Goal: Transaction & Acquisition: Book appointment/travel/reservation

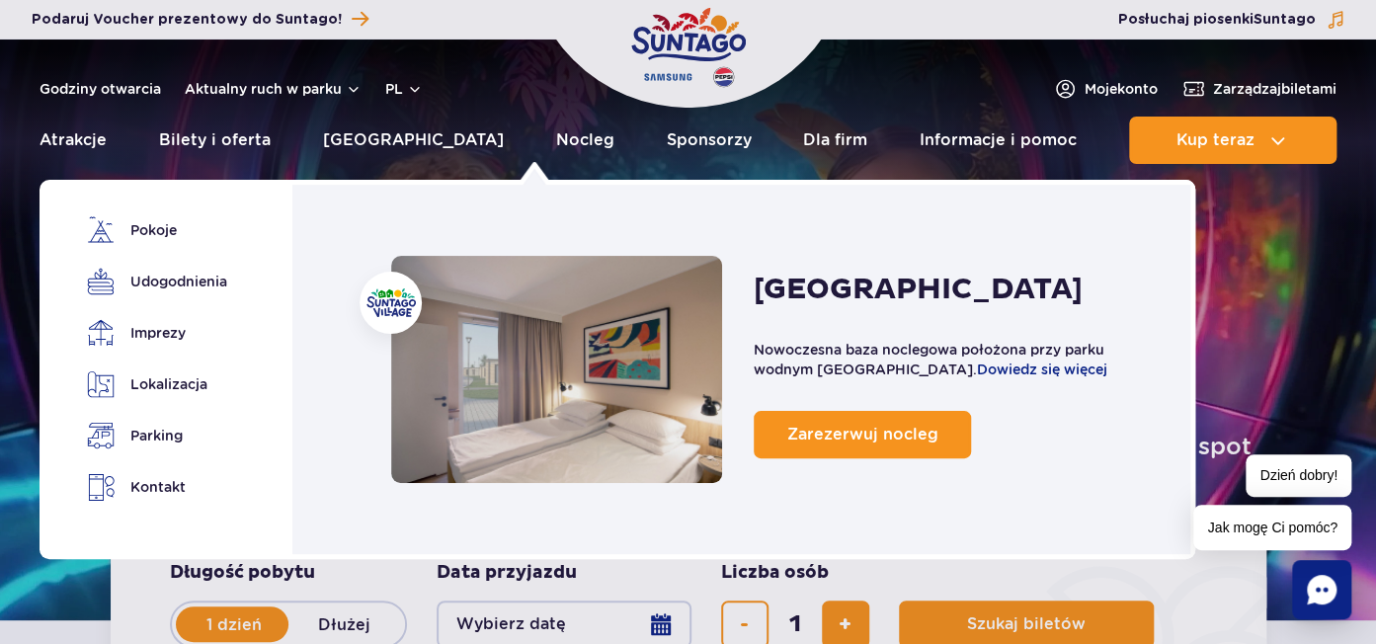
drag, startPoint x: 543, startPoint y: 140, endPoint x: 334, endPoint y: 418, distance: 347.8
click at [556, 141] on link "Nocleg" at bounding box center [585, 140] width 58 height 47
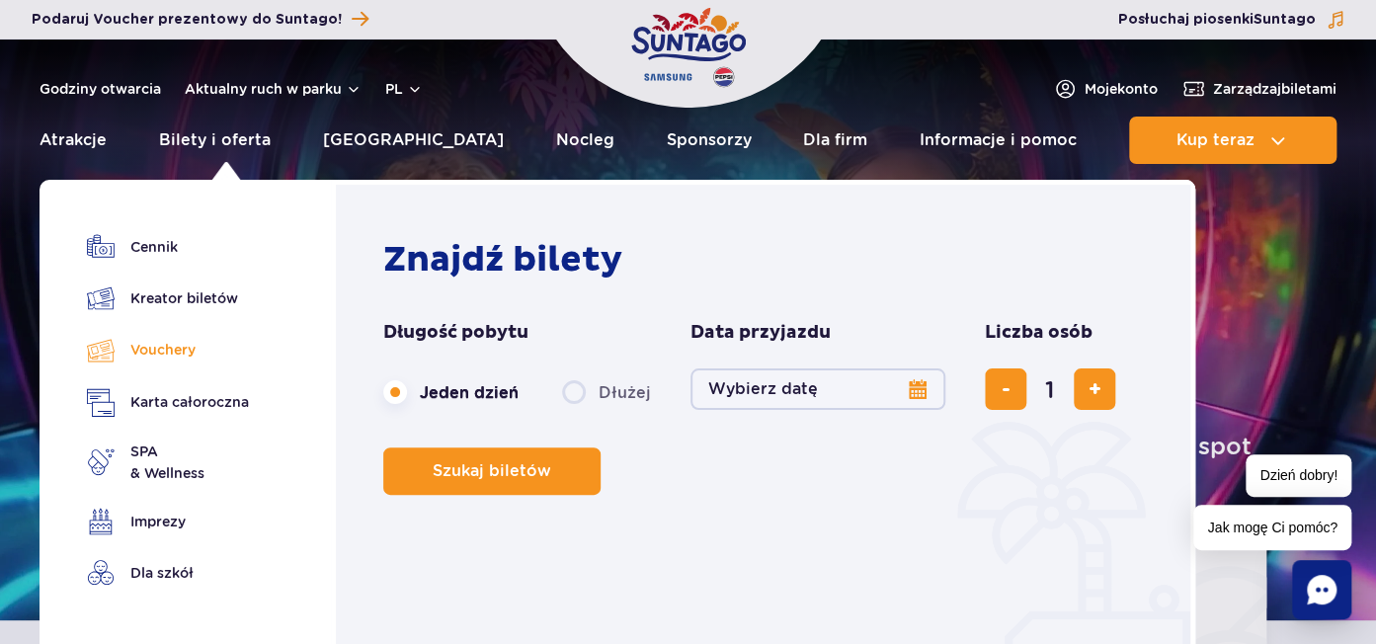
click at [171, 345] on link "Vouchery" at bounding box center [168, 350] width 162 height 29
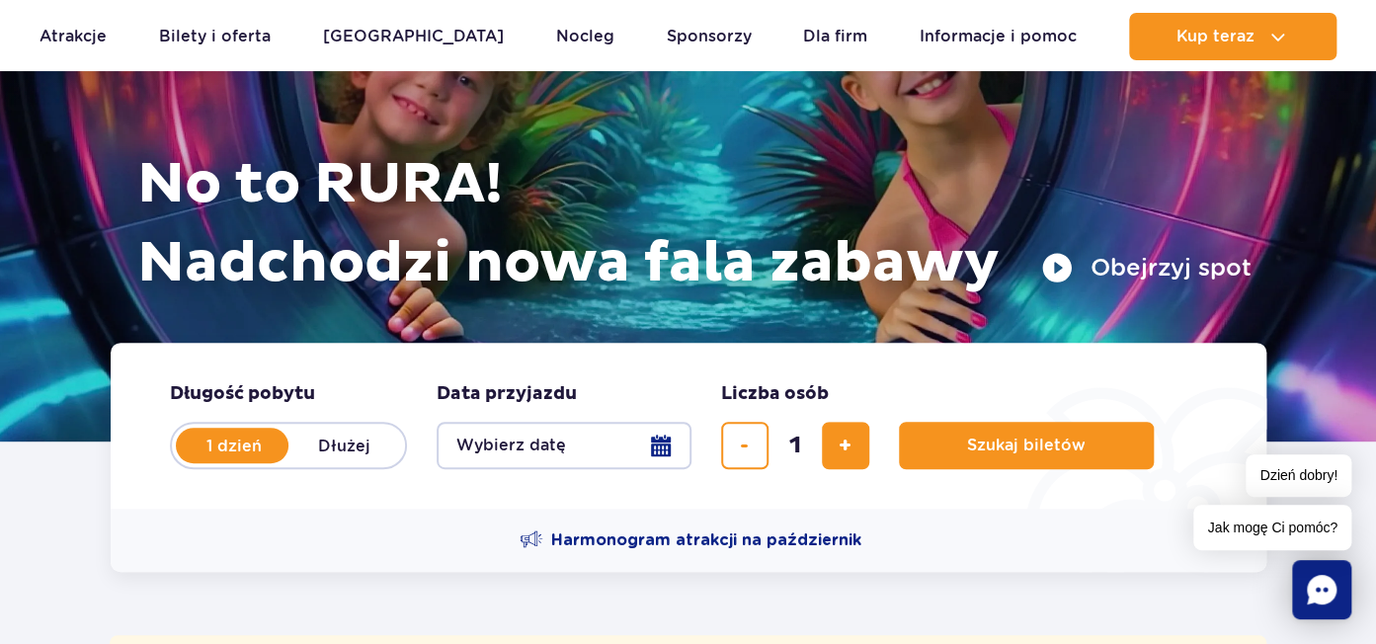
scroll to position [339, 0]
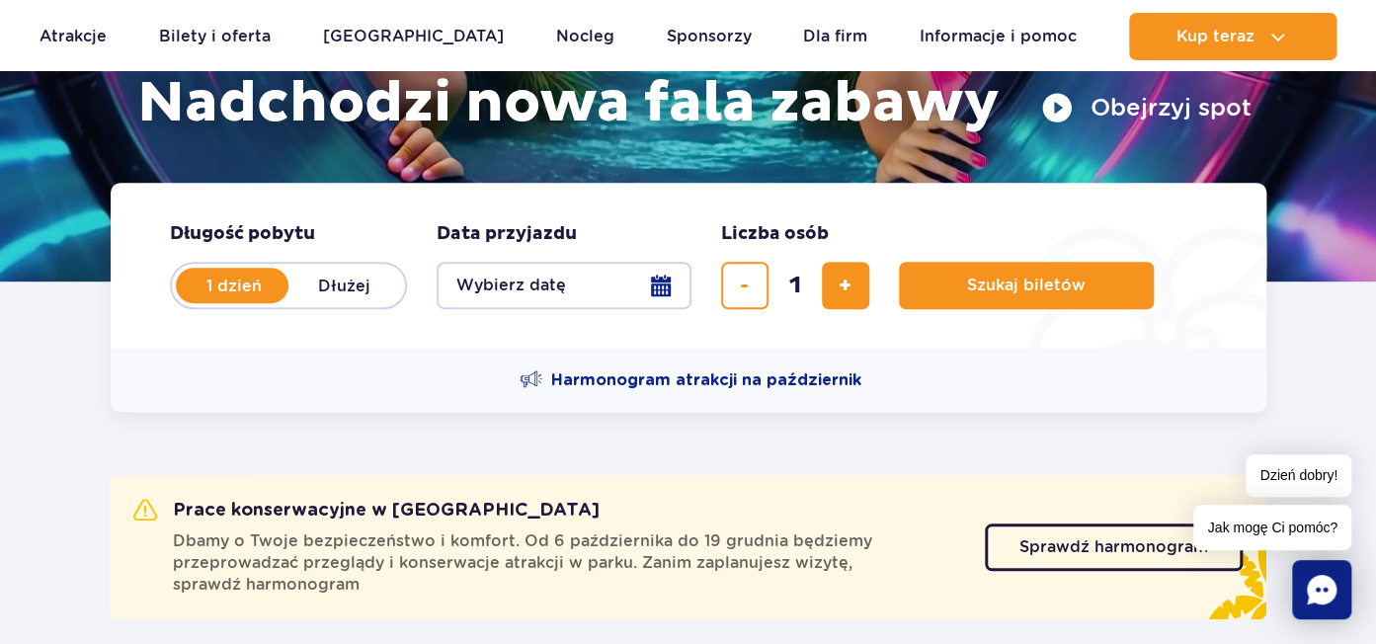
click at [656, 288] on button "Wybierz datę" at bounding box center [564, 285] width 255 height 47
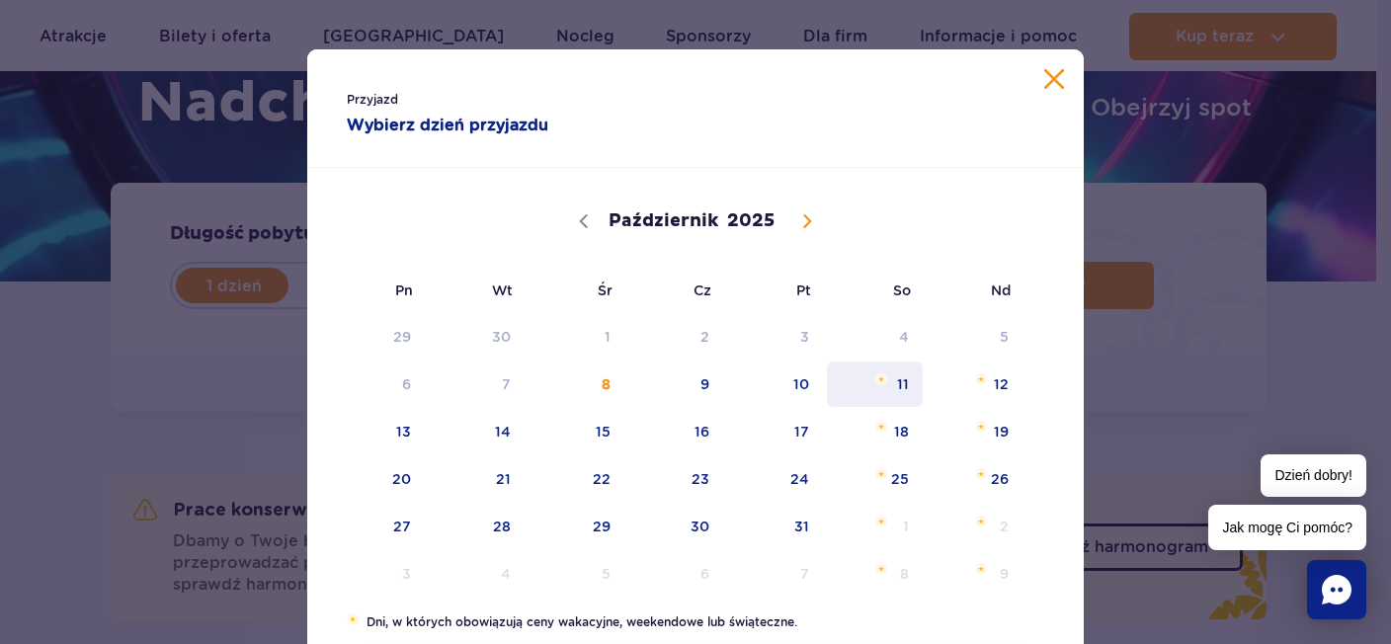
click at [894, 382] on span "11" at bounding box center [875, 384] width 100 height 45
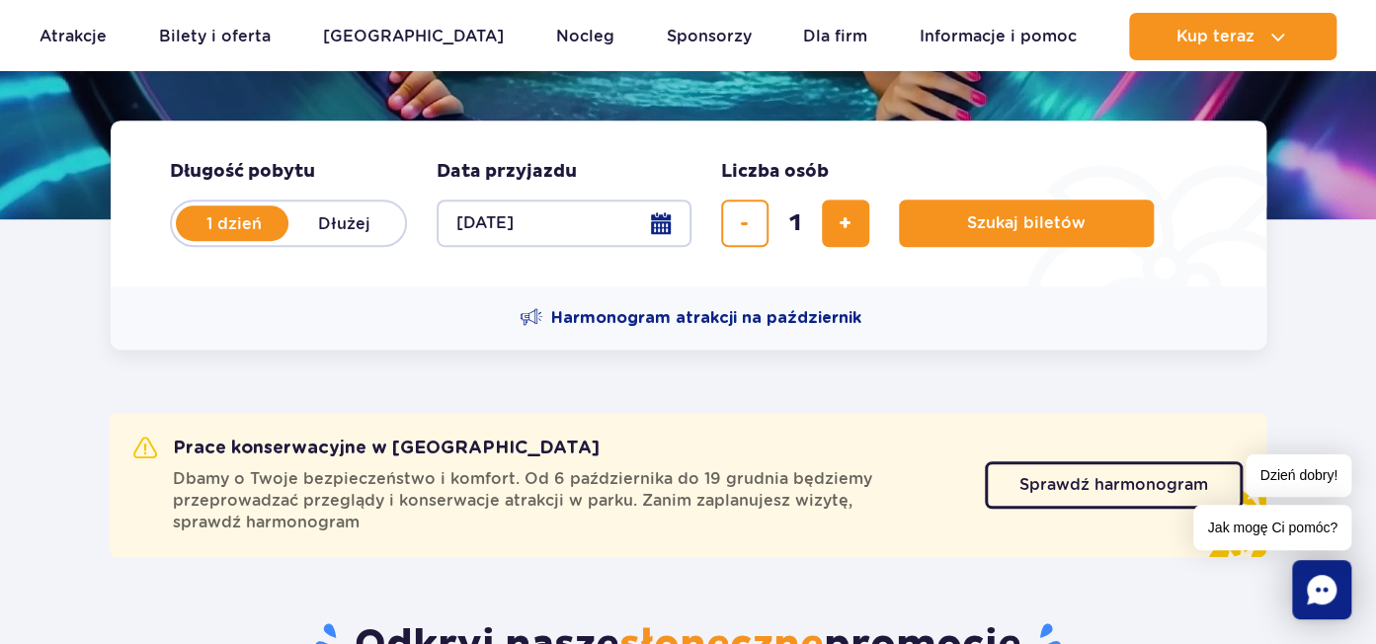
scroll to position [452, 0]
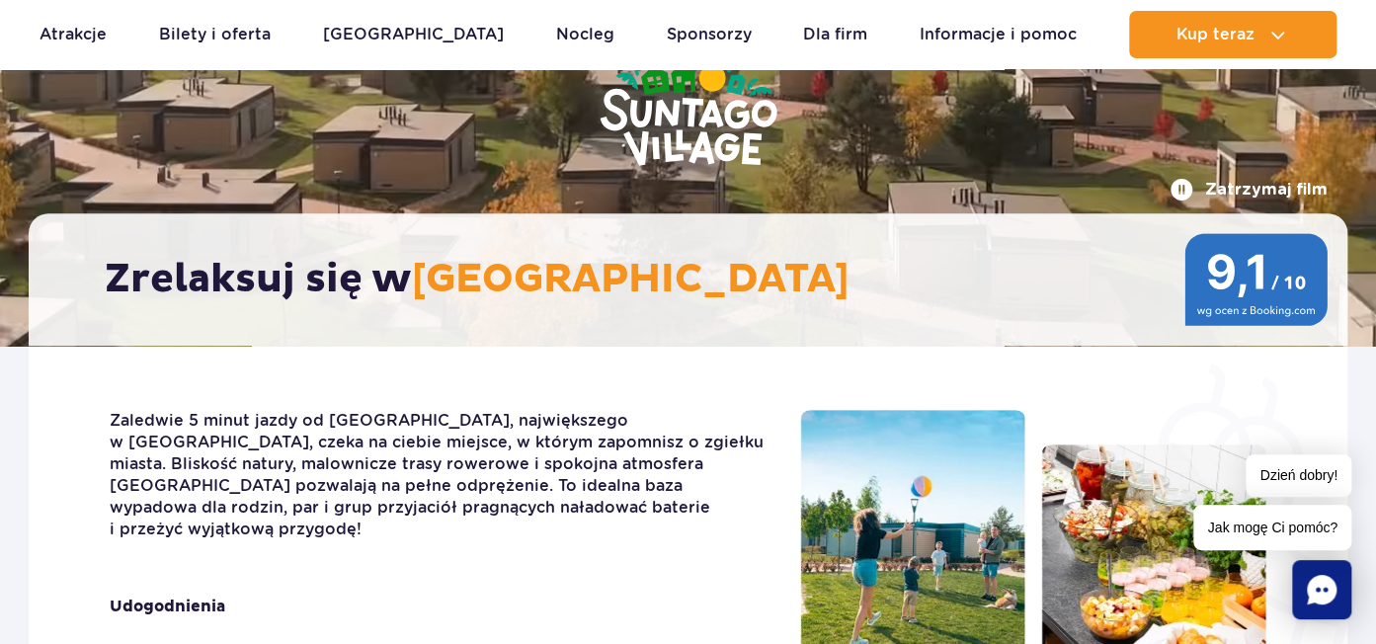
scroll to position [565, 0]
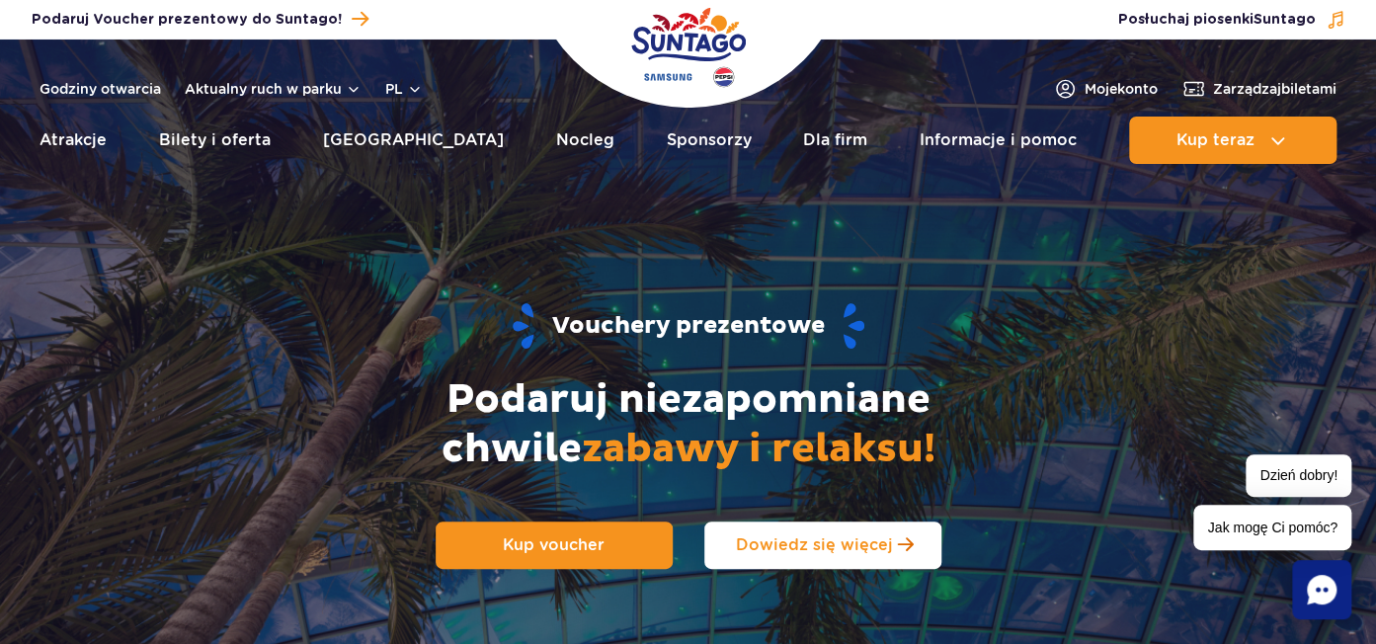
click at [839, 563] on link "Dowiedz się więcej" at bounding box center [822, 545] width 237 height 47
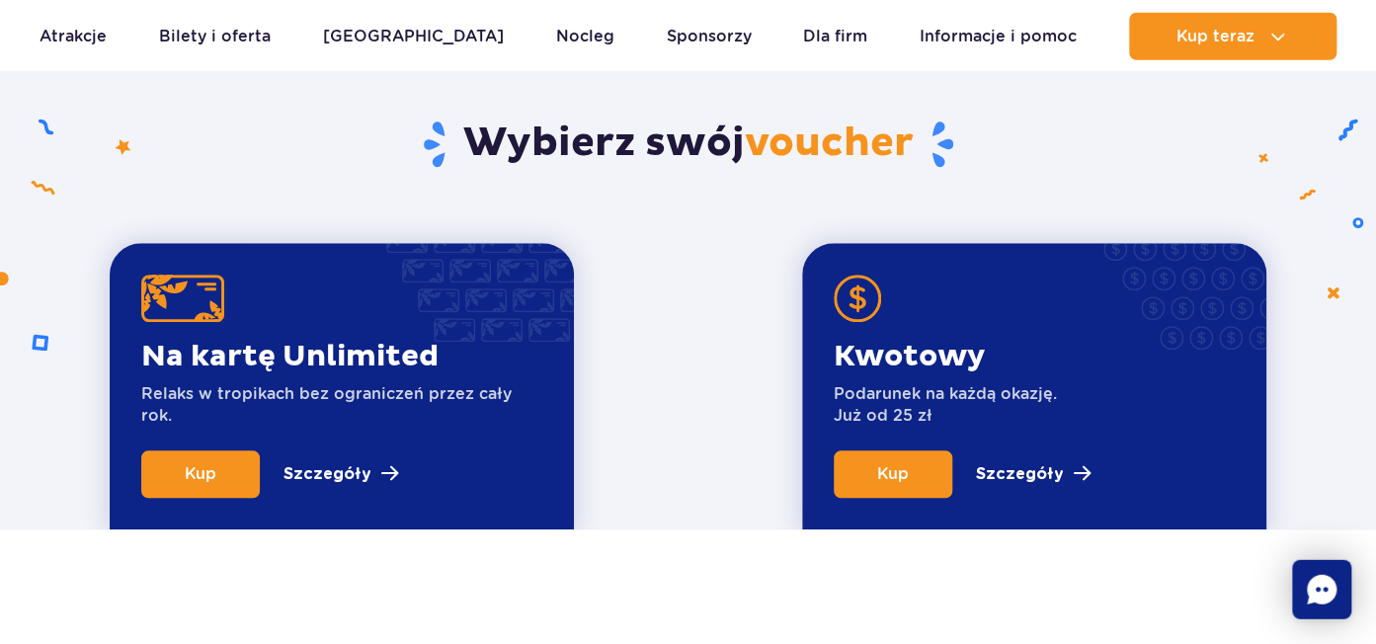
scroll to position [671, 0]
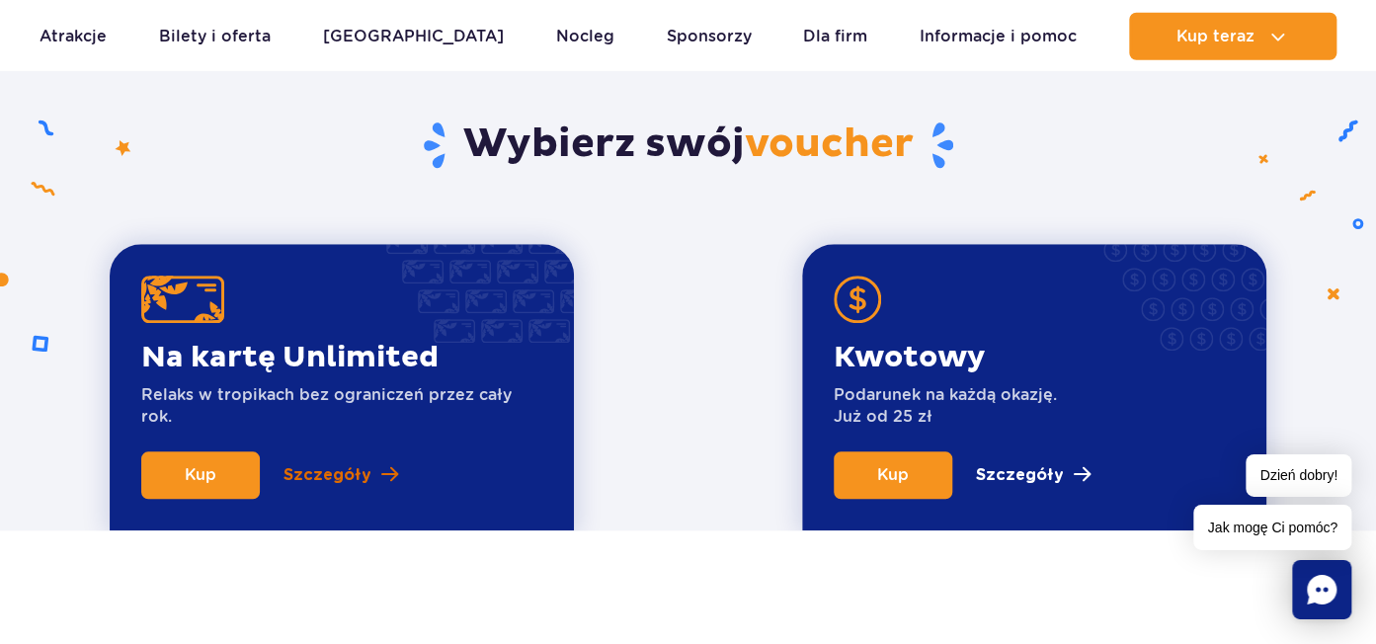
click at [310, 475] on p "Szczegóły" at bounding box center [328, 475] width 88 height 24
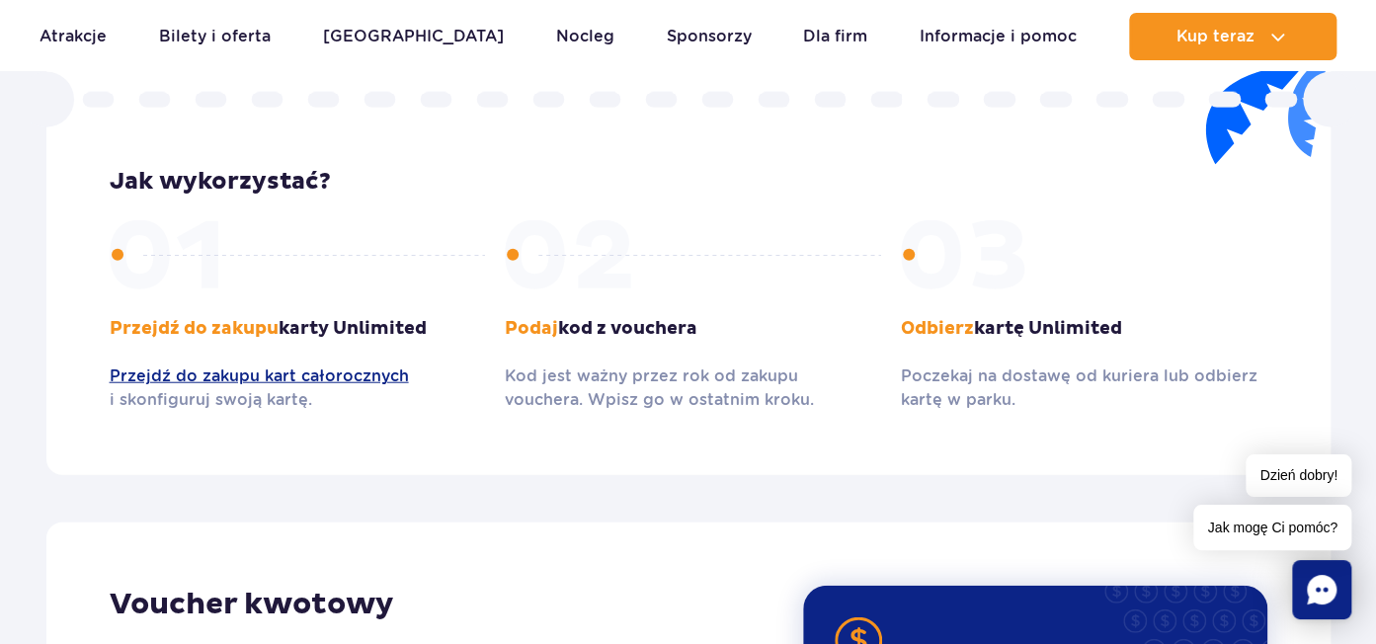
scroll to position [2168, 0]
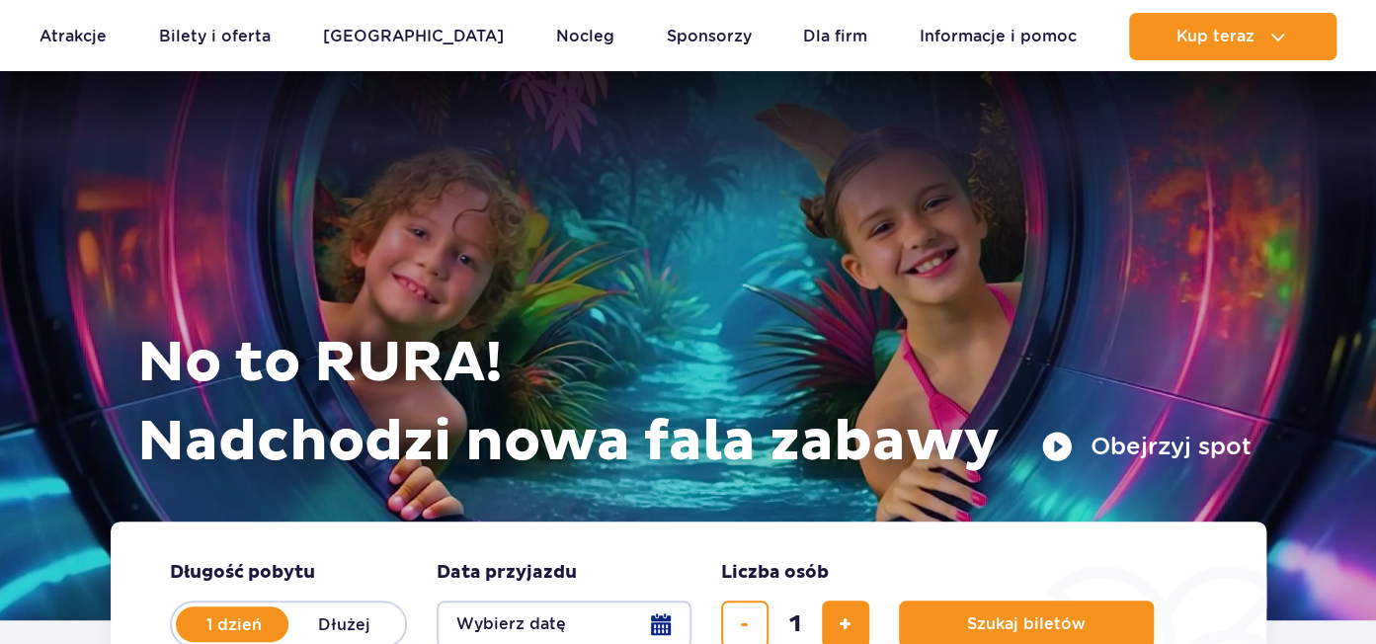
scroll to position [339, 0]
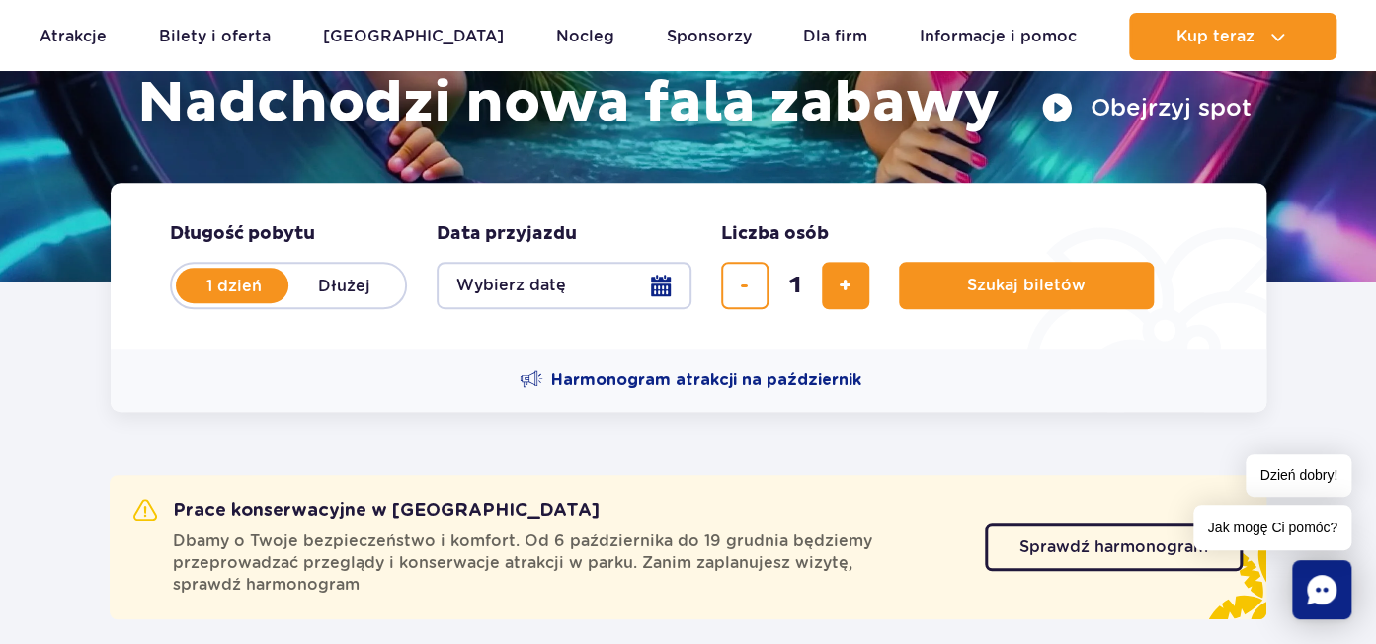
click at [663, 284] on button "Wybierz datę" at bounding box center [564, 285] width 255 height 47
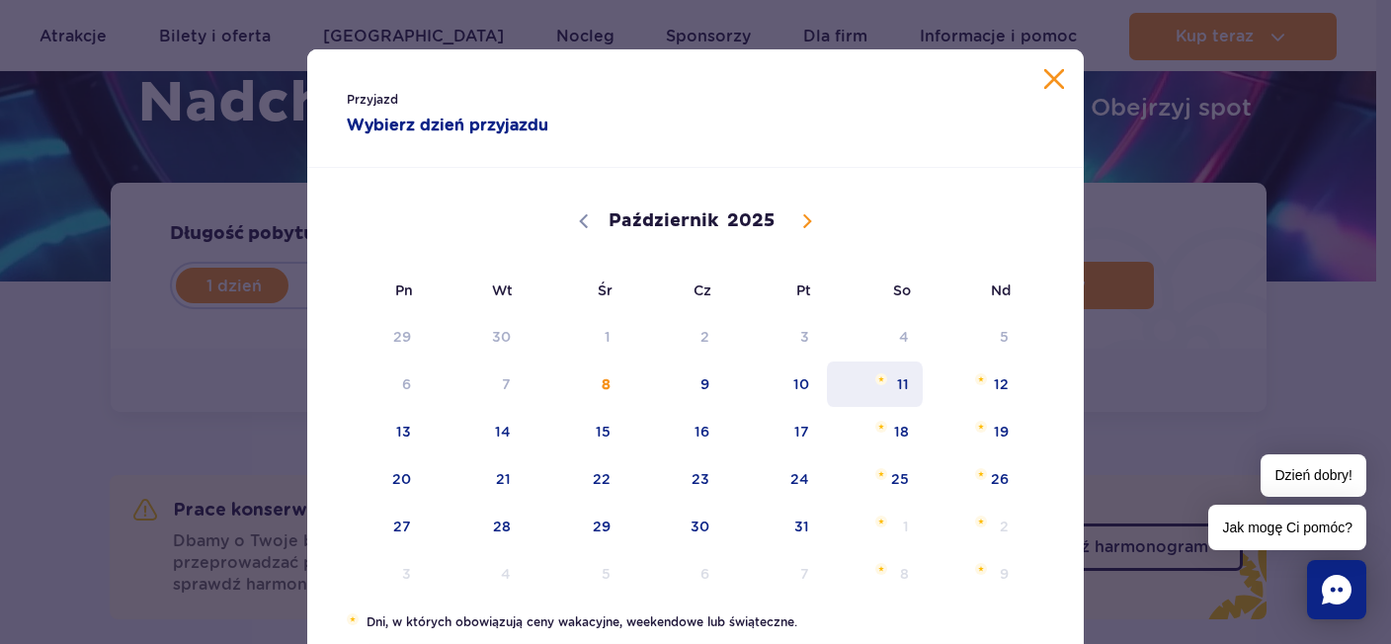
click at [899, 384] on span "11" at bounding box center [875, 384] width 100 height 45
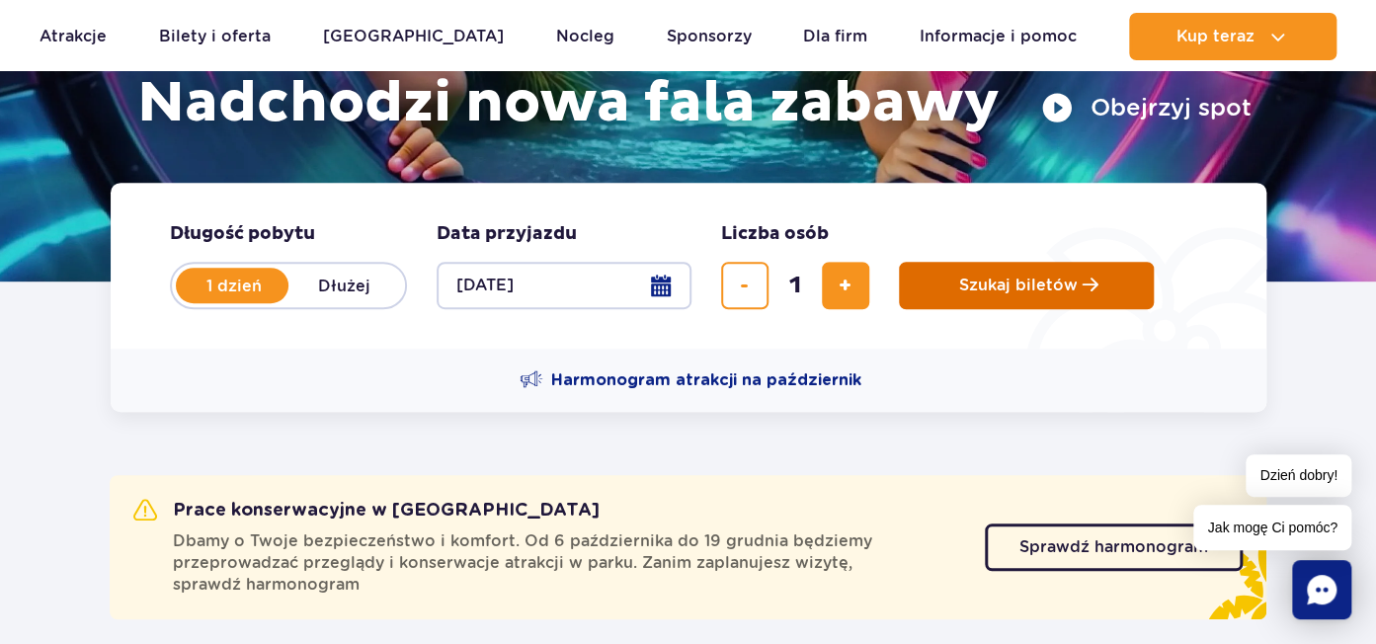
click at [1027, 287] on span "Szukaj biletów" at bounding box center [1018, 286] width 119 height 18
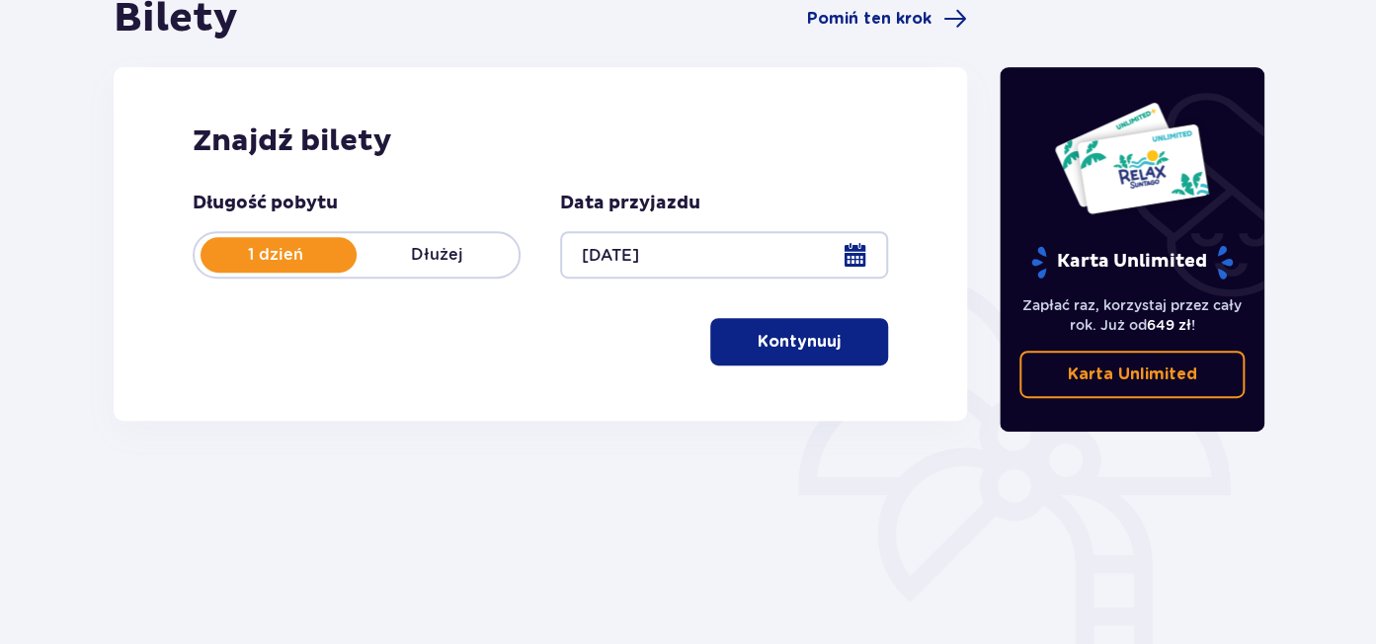
scroll to position [225, 0]
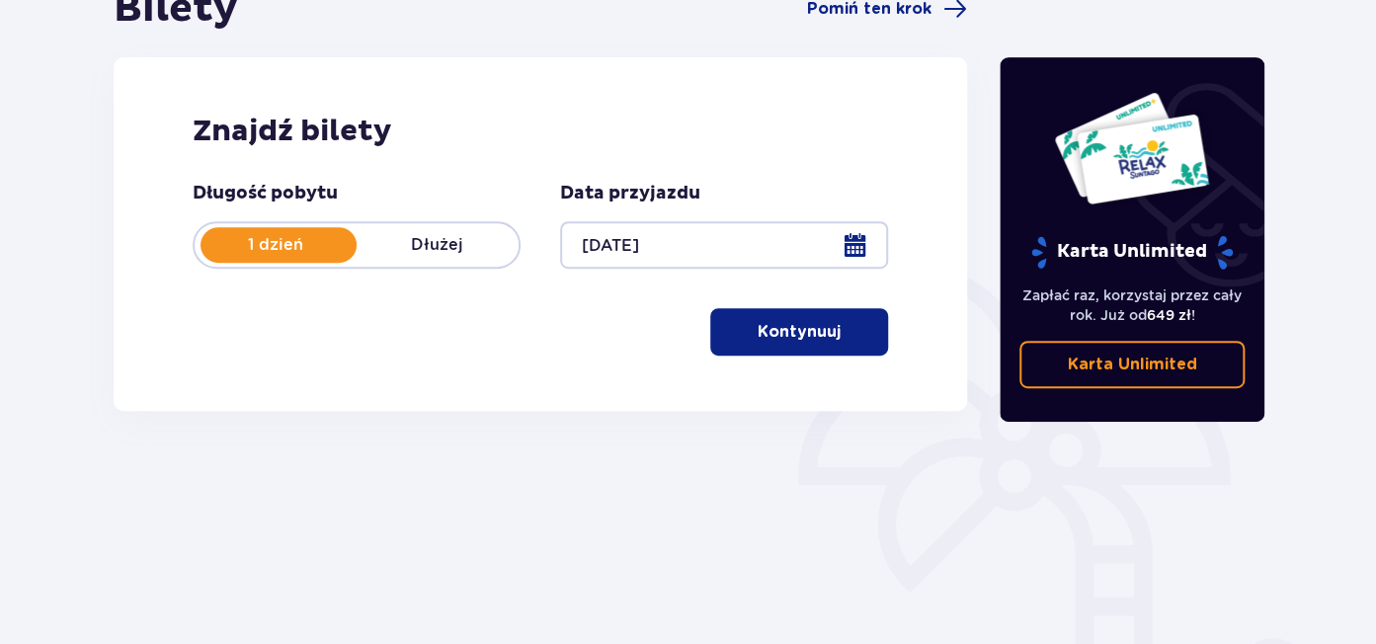
click at [789, 331] on p "Kontynuuj" at bounding box center [799, 332] width 83 height 22
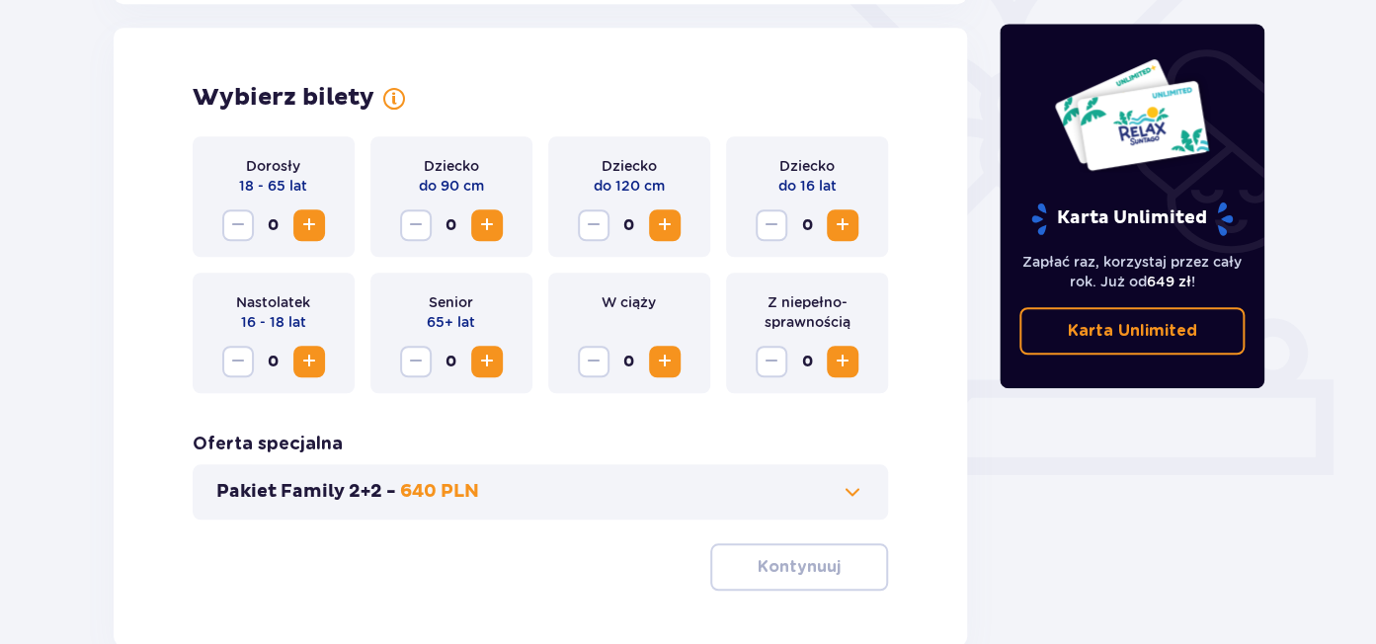
scroll to position [548, 0]
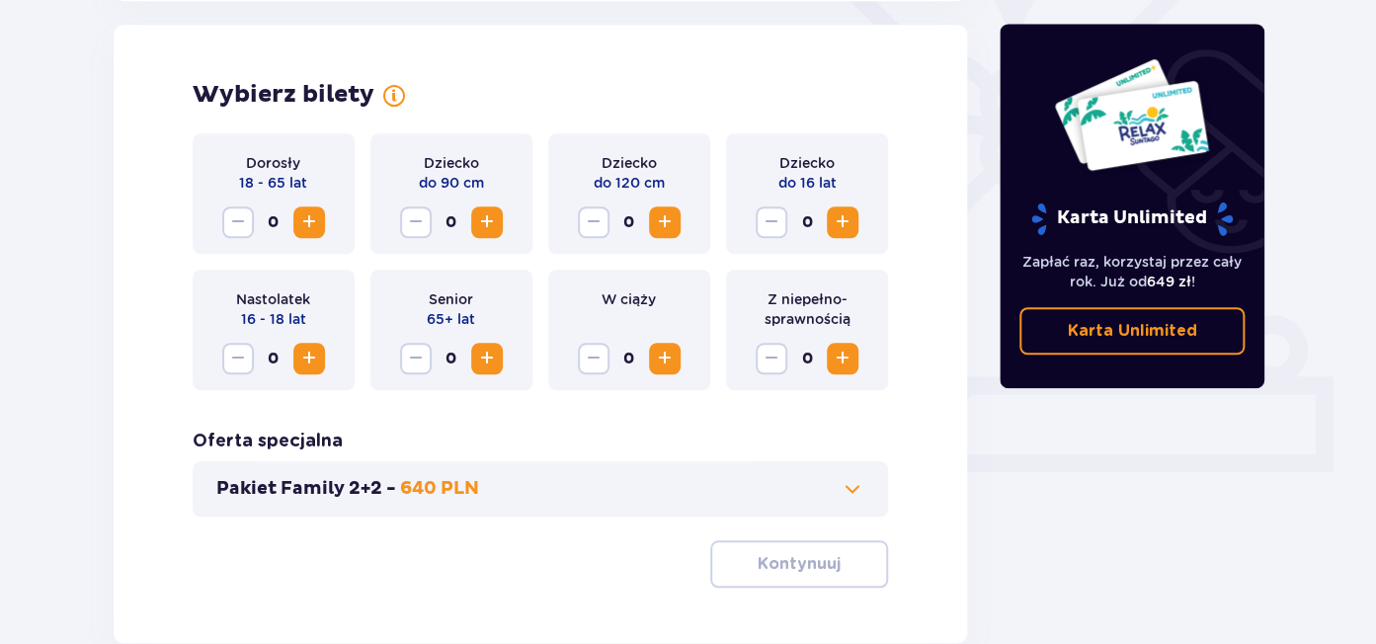
click at [309, 220] on span "Zwiększ" at bounding box center [309, 222] width 24 height 24
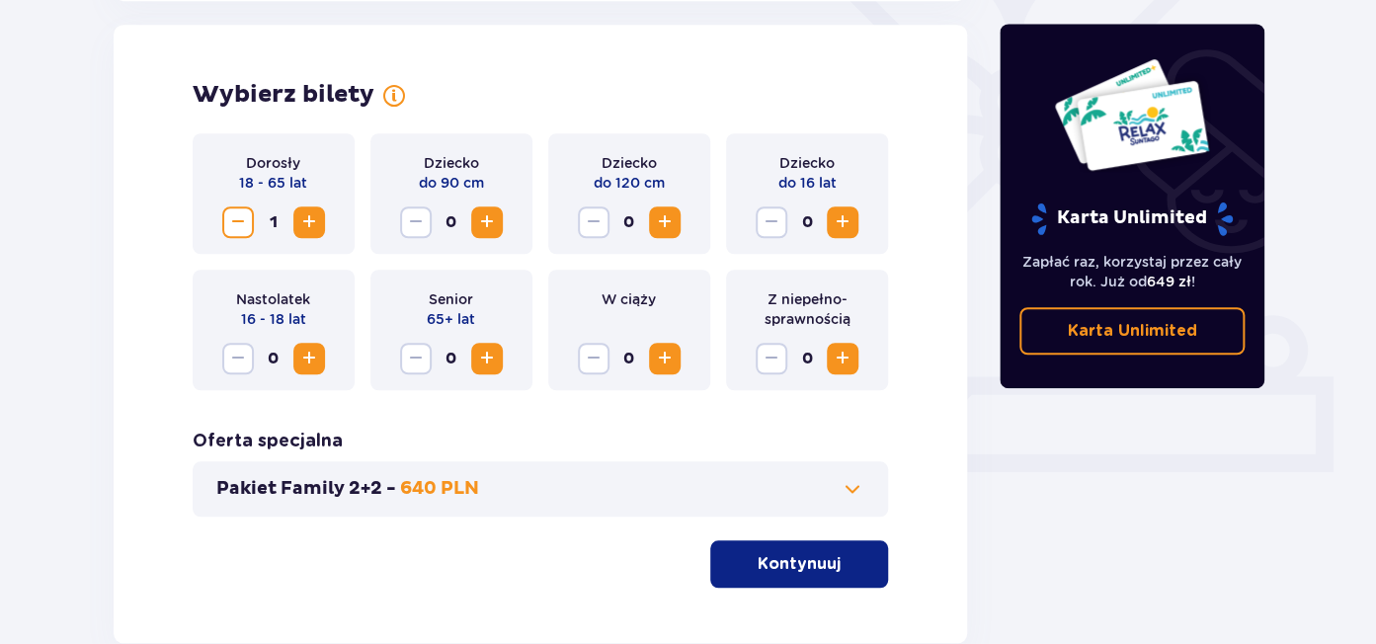
click at [814, 569] on p "Kontynuuj" at bounding box center [799, 564] width 83 height 22
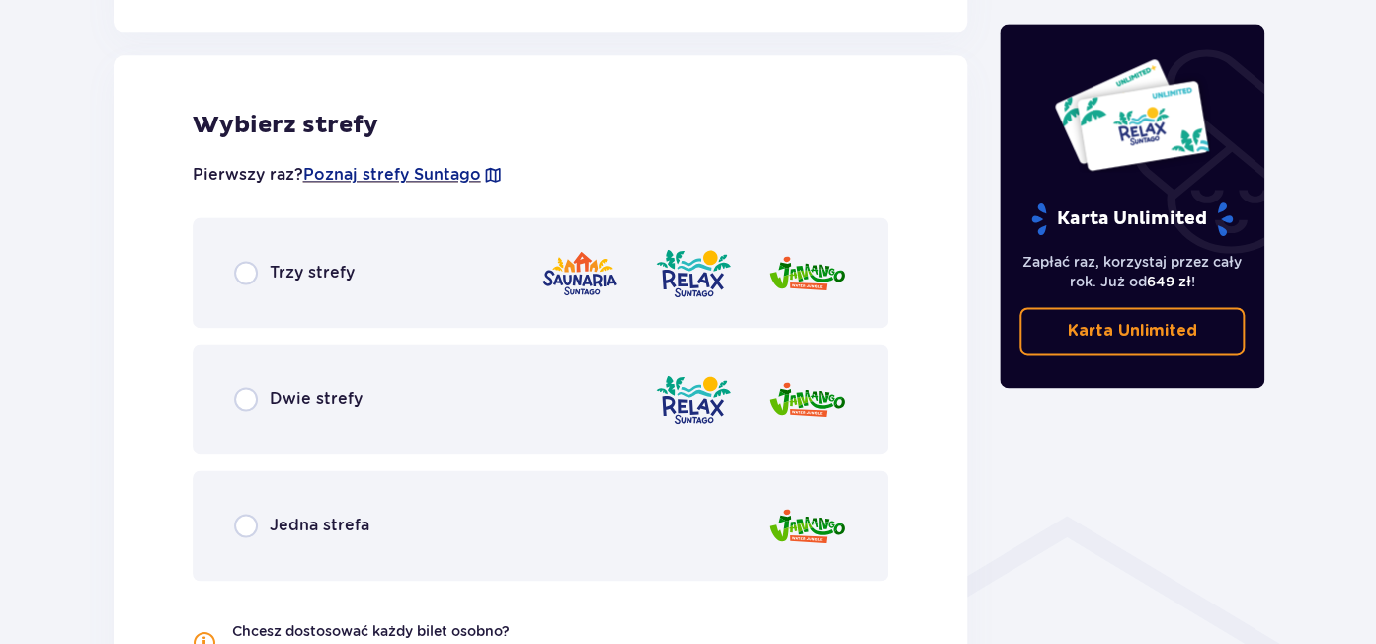
scroll to position [1097, 0]
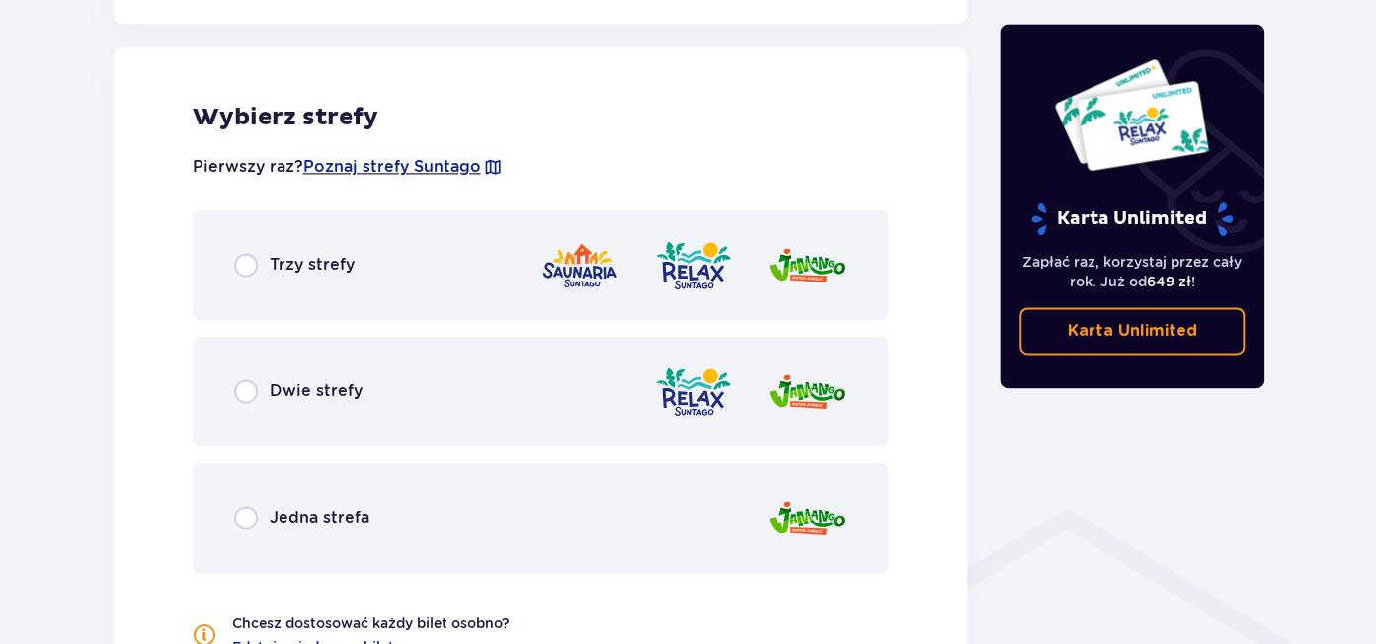
click at [241, 265] on input "radio" at bounding box center [246, 265] width 24 height 24
radio input "true"
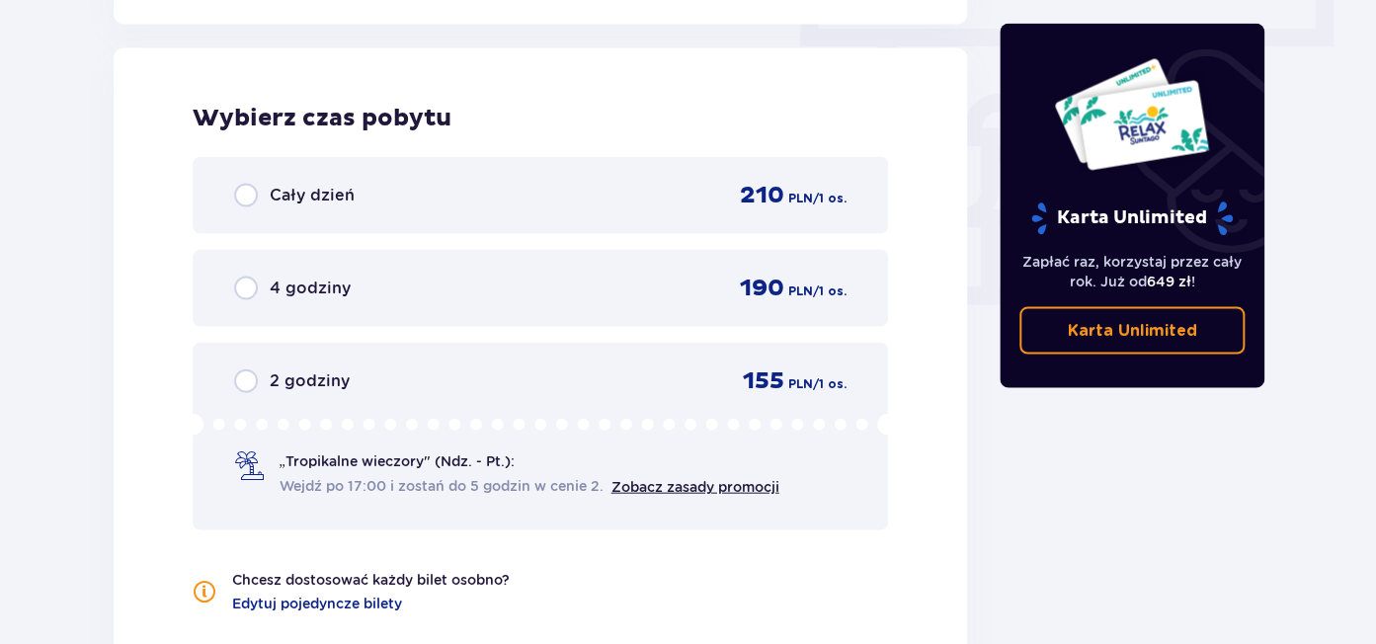
scroll to position [1784, 0]
click at [250, 197] on input "radio" at bounding box center [246, 195] width 24 height 24
radio input "true"
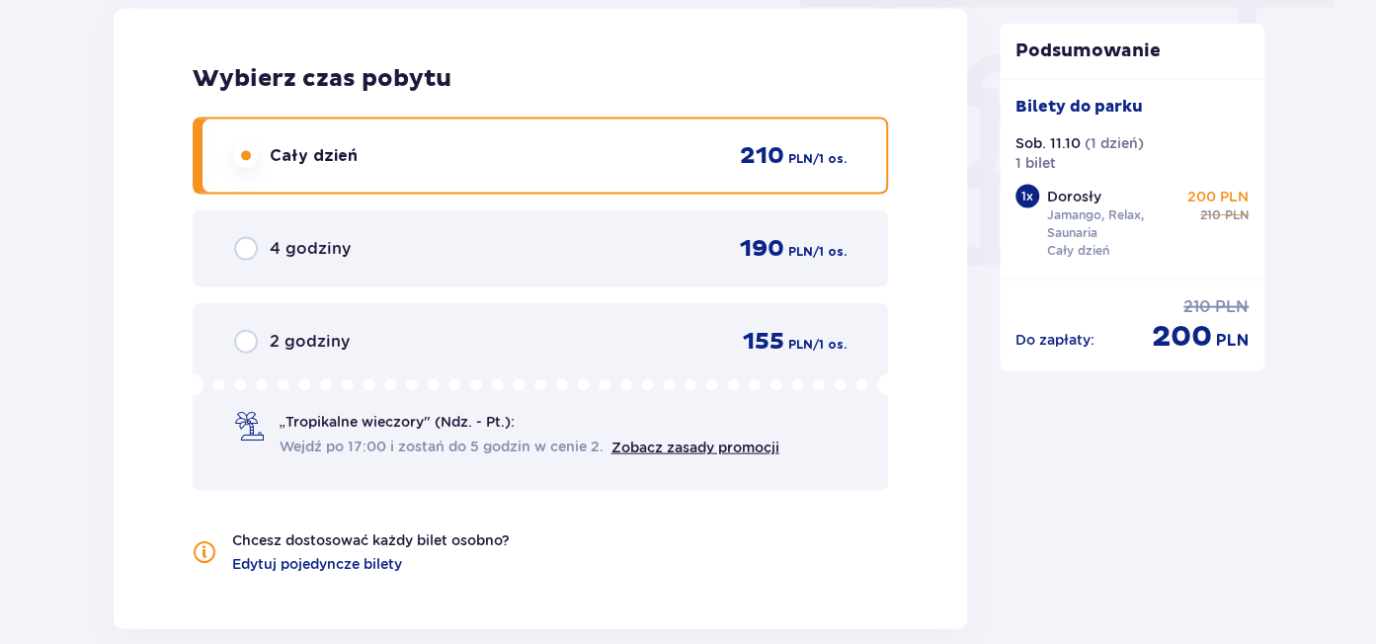
scroll to position [2089, 0]
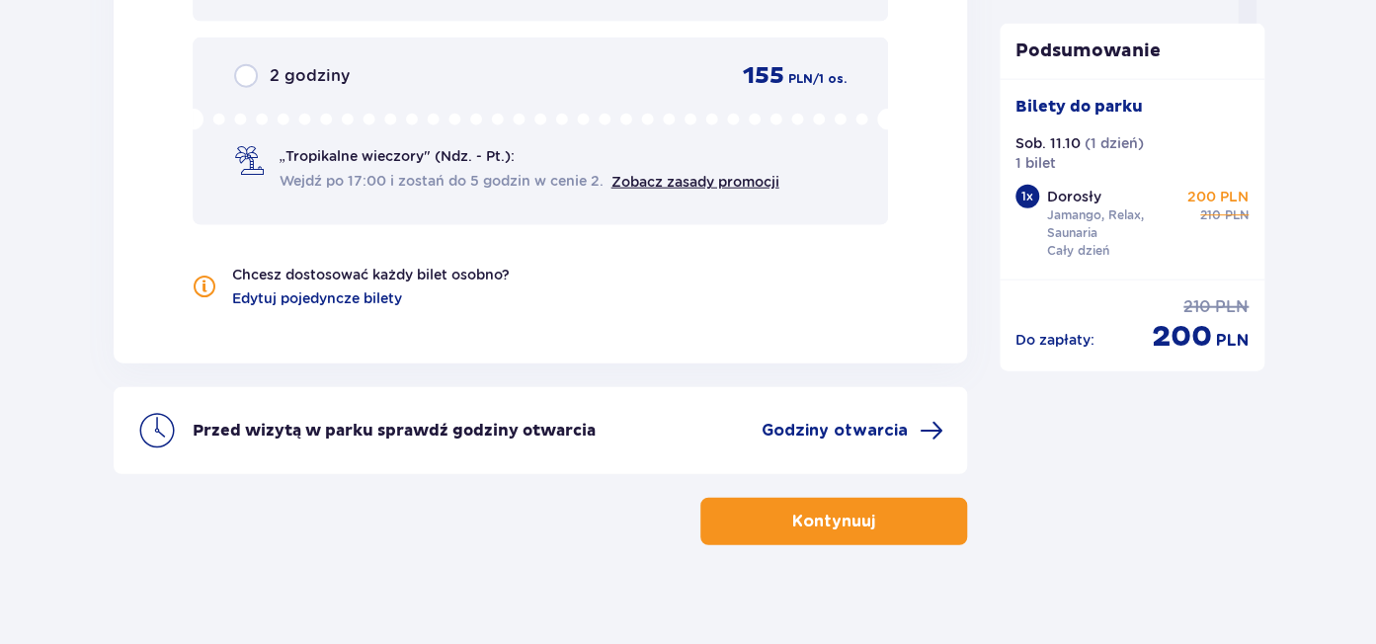
click at [878, 523] on span "button" at bounding box center [880, 522] width 24 height 24
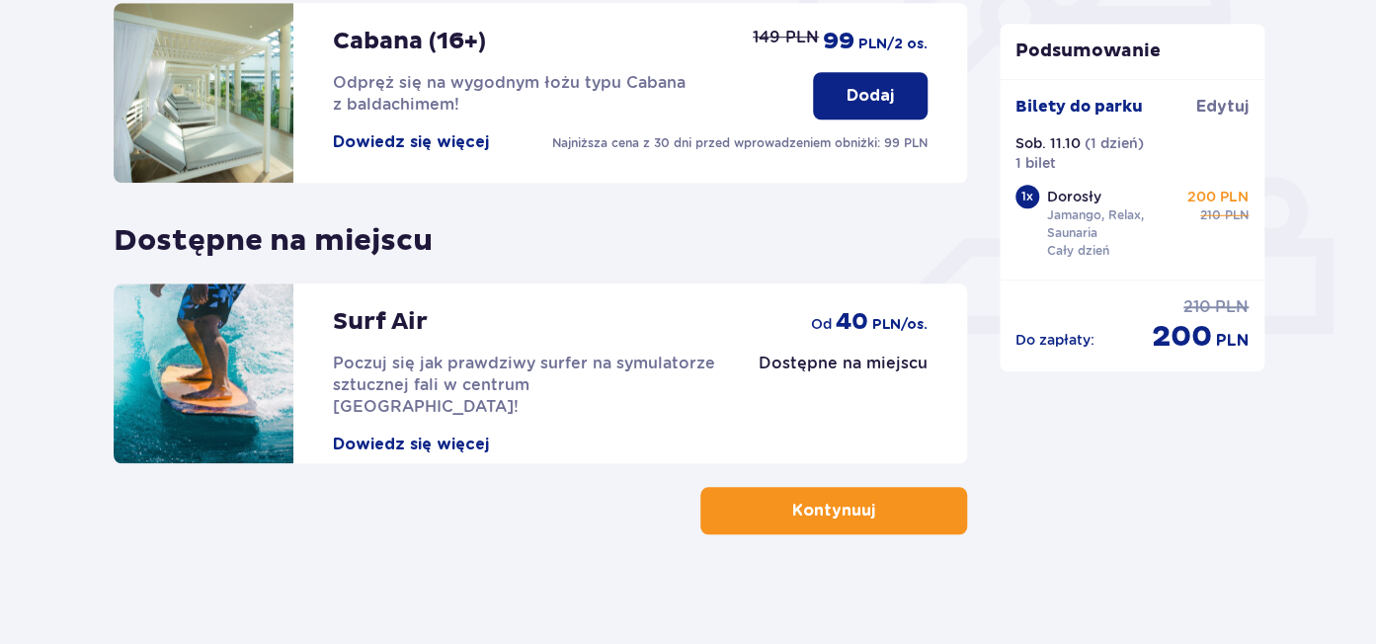
scroll to position [696, 0]
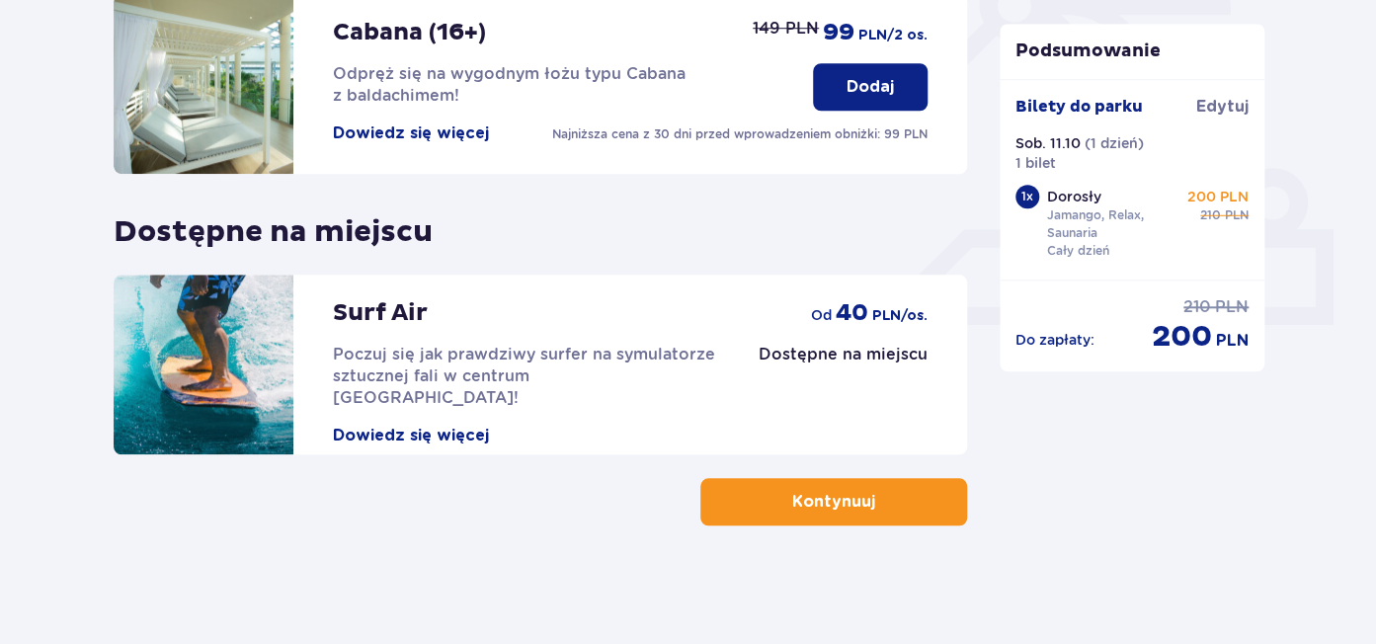
click at [879, 504] on span "button" at bounding box center [880, 502] width 24 height 24
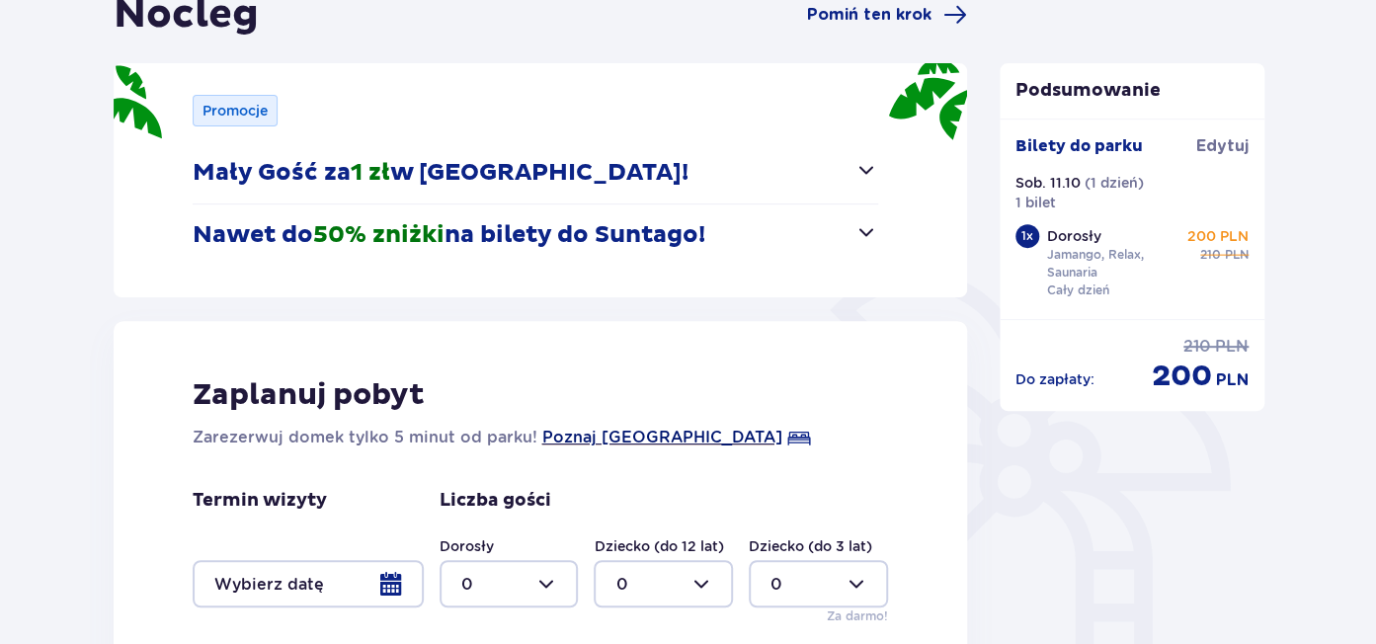
scroll to position [225, 0]
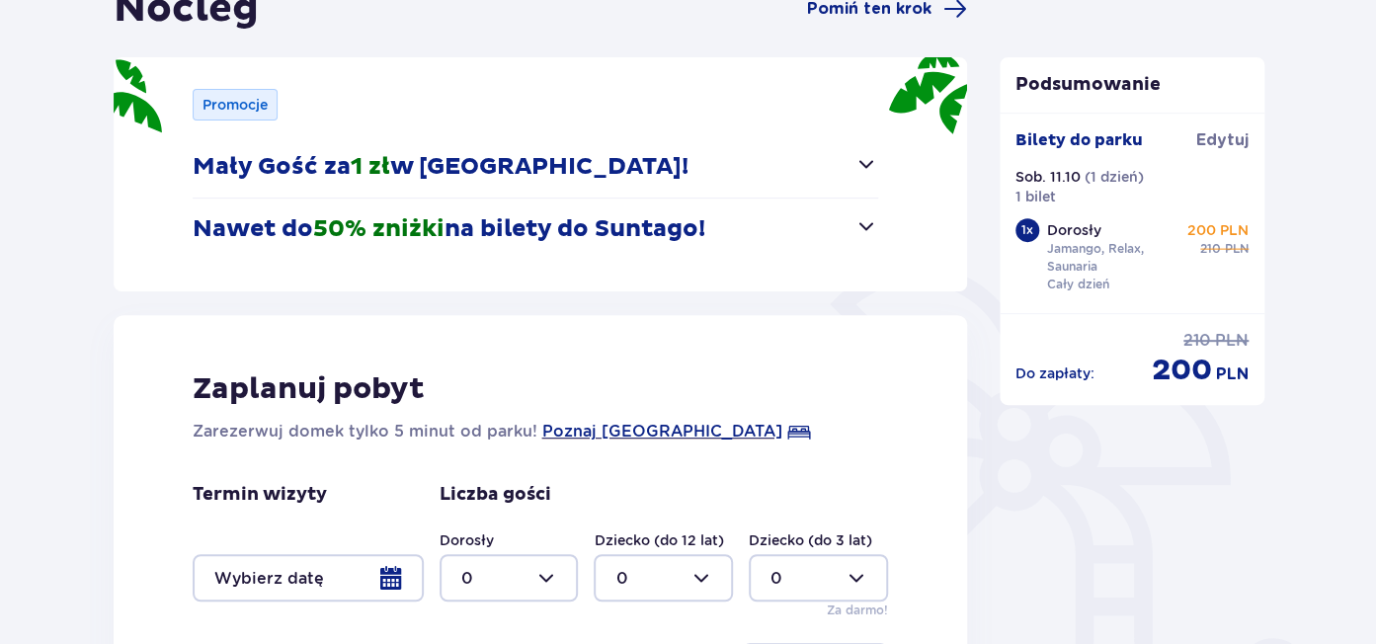
click at [551, 577] on div at bounding box center [509, 577] width 139 height 47
click at [477, 423] on div "1" at bounding box center [508, 426] width 96 height 22
type input "1"
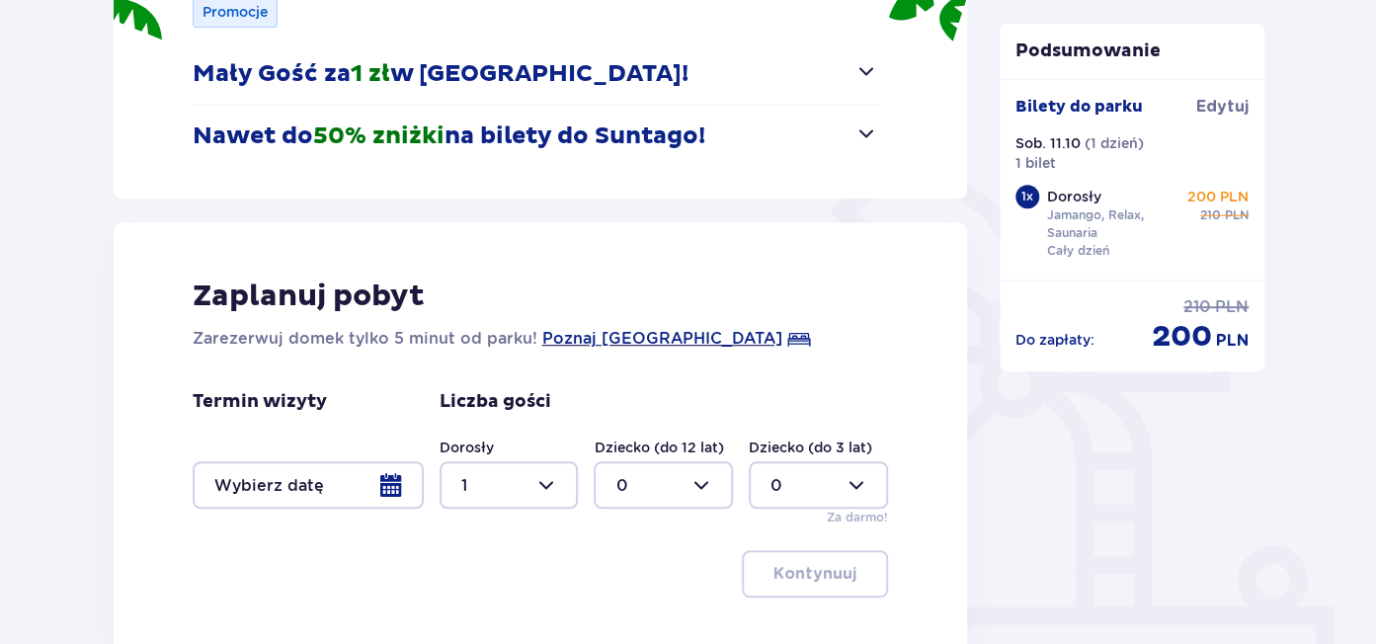
scroll to position [516, 0]
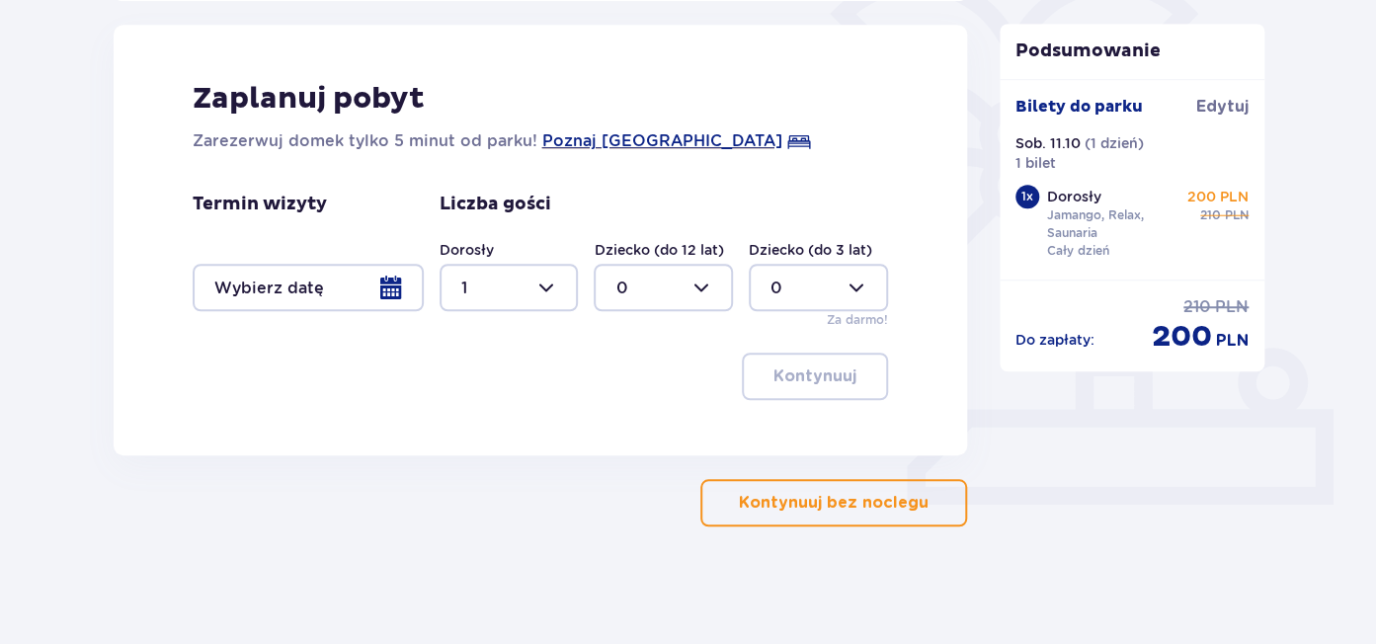
click at [390, 294] on div at bounding box center [308, 287] width 231 height 47
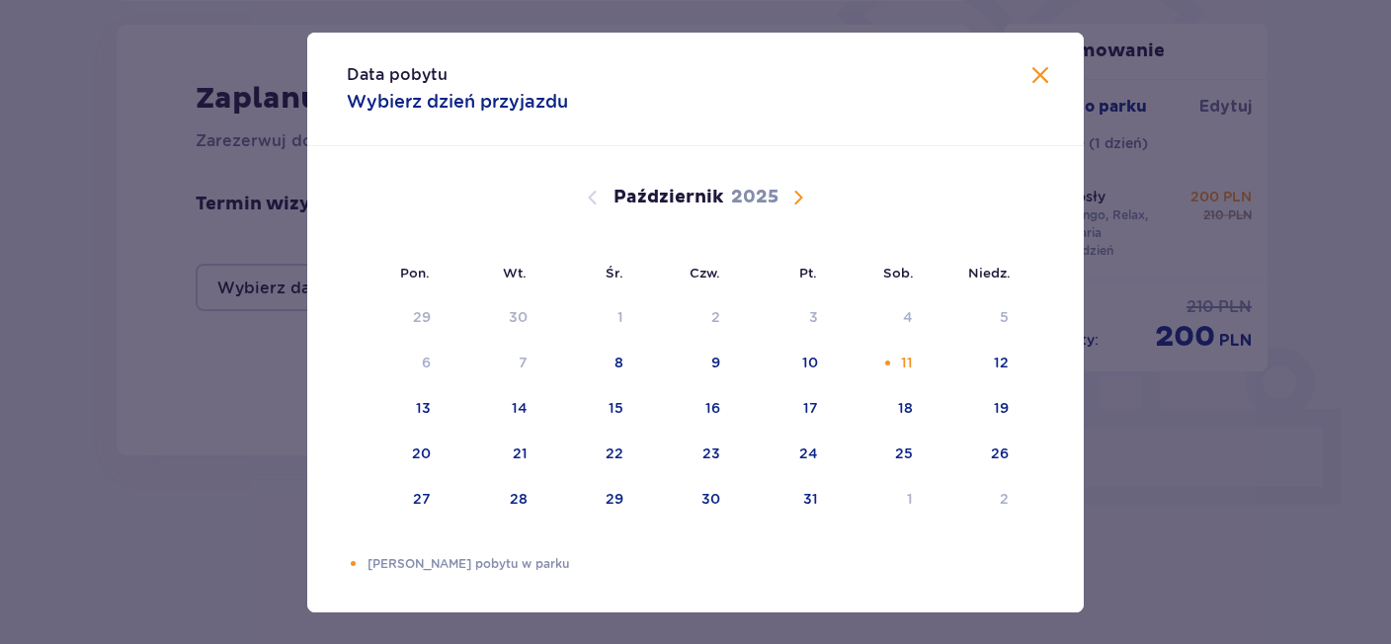
drag, startPoint x: 905, startPoint y: 366, endPoint x: 740, endPoint y: 550, distance: 247.7
click at [896, 383] on div "11" at bounding box center [880, 363] width 96 height 43
drag, startPoint x: 1044, startPoint y: 80, endPoint x: 1020, endPoint y: 451, distance: 371.3
click at [1052, 116] on div "Data pobytu Wybierz dzień przyjazdu Pon. Wt. Śr. Czw. Pt. Sob. [GEOGRAPHIC_DATA…" at bounding box center [695, 323] width 777 height 580
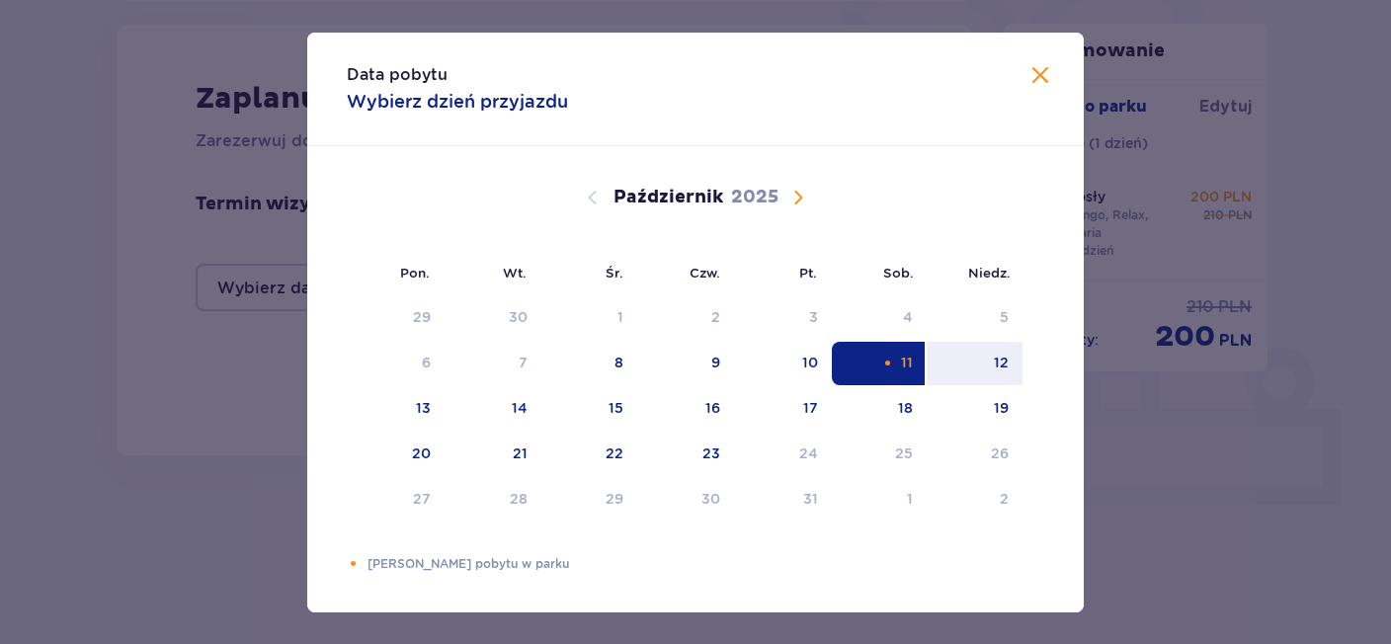
drag, startPoint x: 995, startPoint y: 371, endPoint x: 782, endPoint y: 528, distance: 265.0
click at [990, 382] on div "12" at bounding box center [975, 363] width 96 height 43
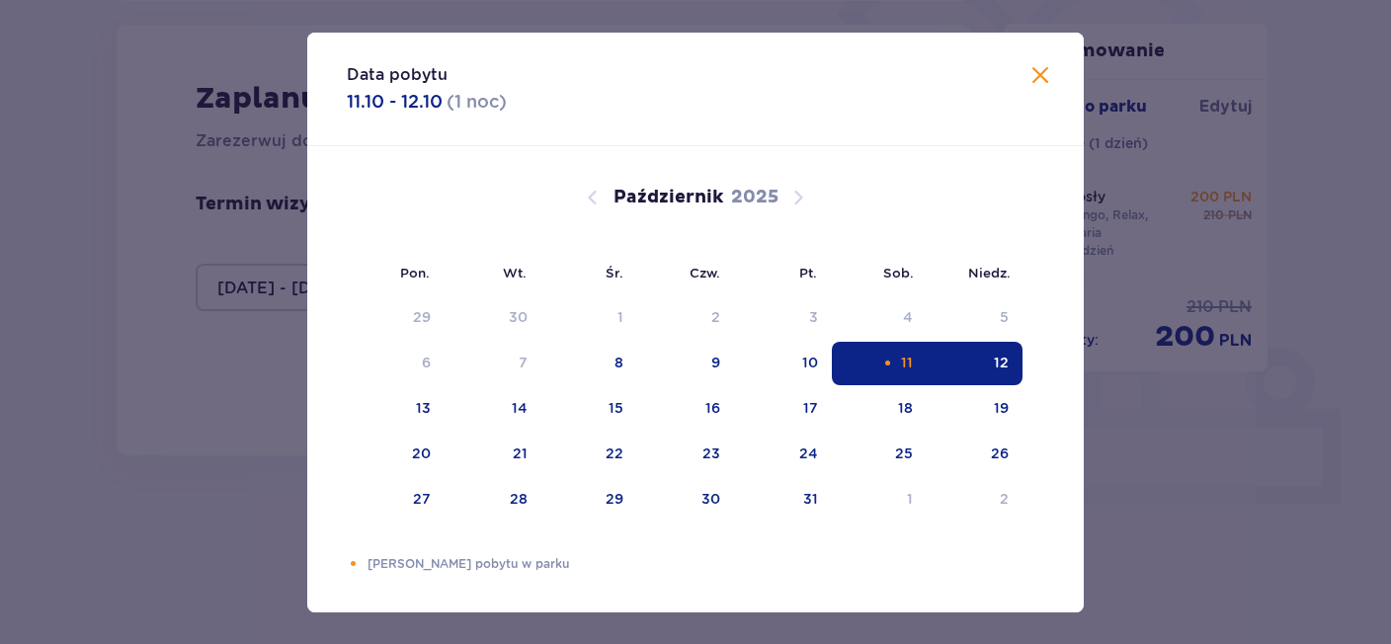
type input "[DATE] - [DATE]"
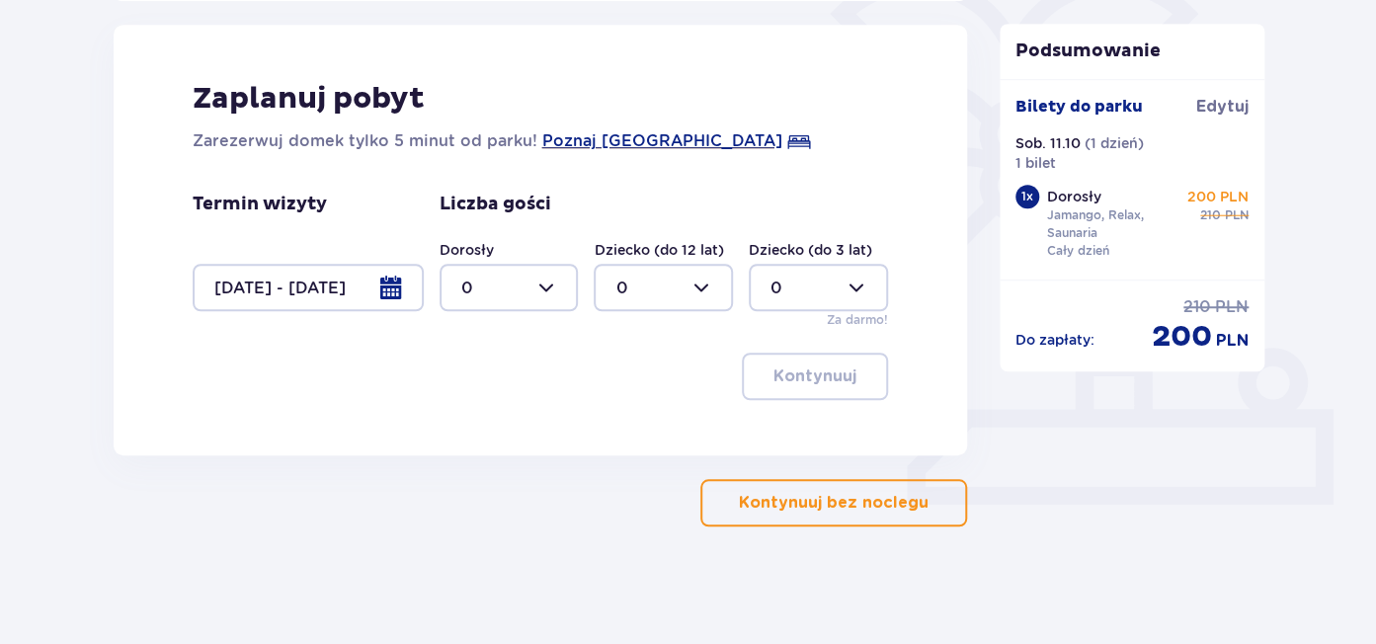
drag, startPoint x: 544, startPoint y: 283, endPoint x: 548, endPoint y: 305, distance: 23.1
click at [546, 287] on div at bounding box center [509, 287] width 139 height 47
click at [458, 387] on span "1" at bounding box center [508, 388] width 135 height 41
type input "1"
click at [833, 381] on p "Kontynuuj" at bounding box center [815, 377] width 83 height 22
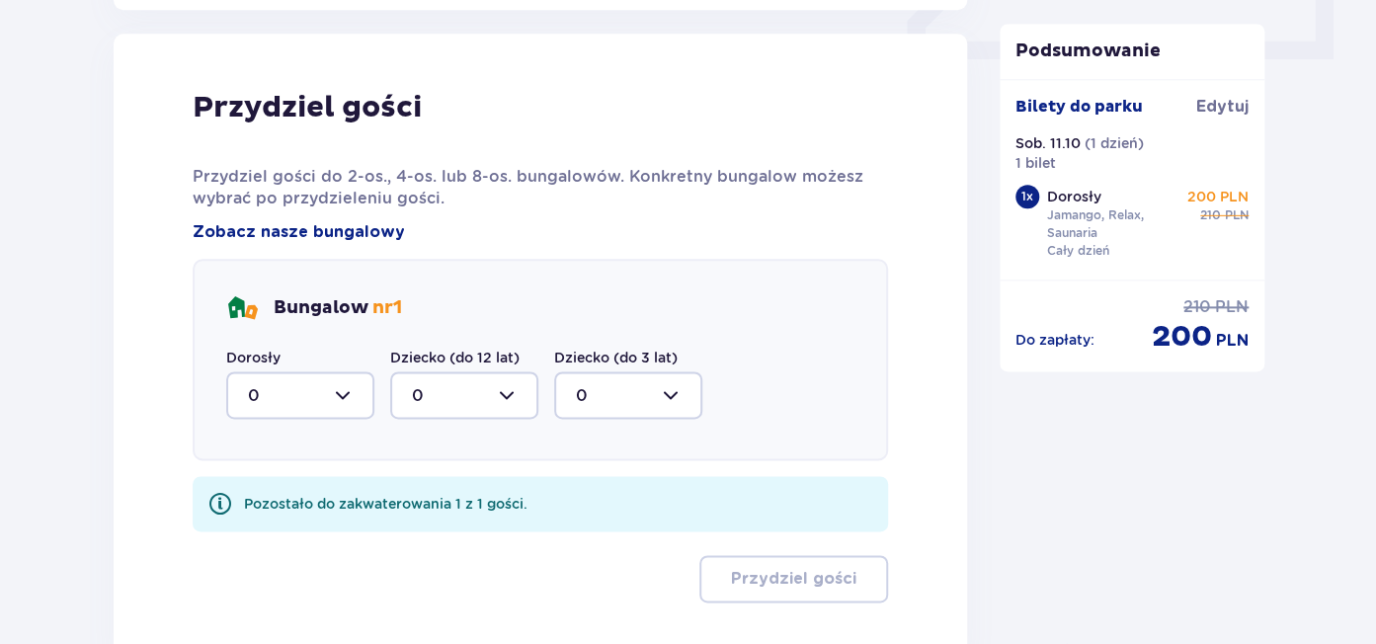
scroll to position [970, 0]
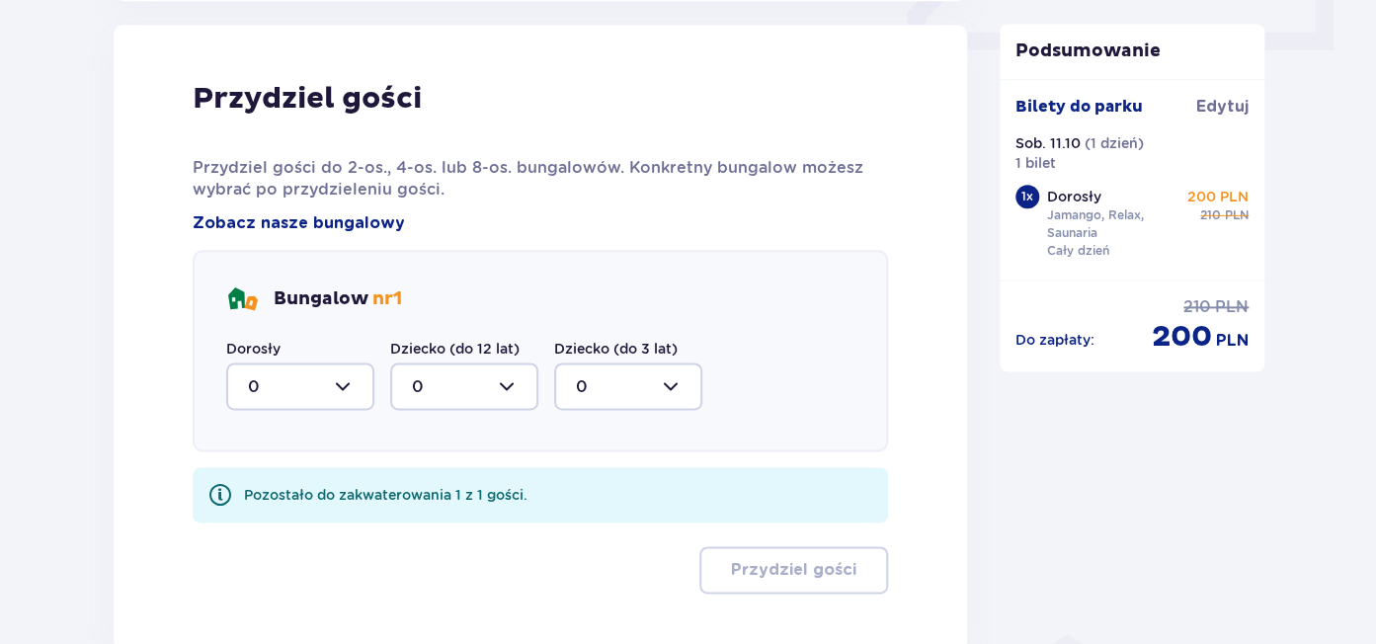
click at [336, 383] on div at bounding box center [300, 386] width 148 height 47
drag, startPoint x: 251, startPoint y: 484, endPoint x: 451, endPoint y: 503, distance: 200.5
click at [251, 485] on p "1" at bounding box center [251, 488] width 6 height 22
type input "1"
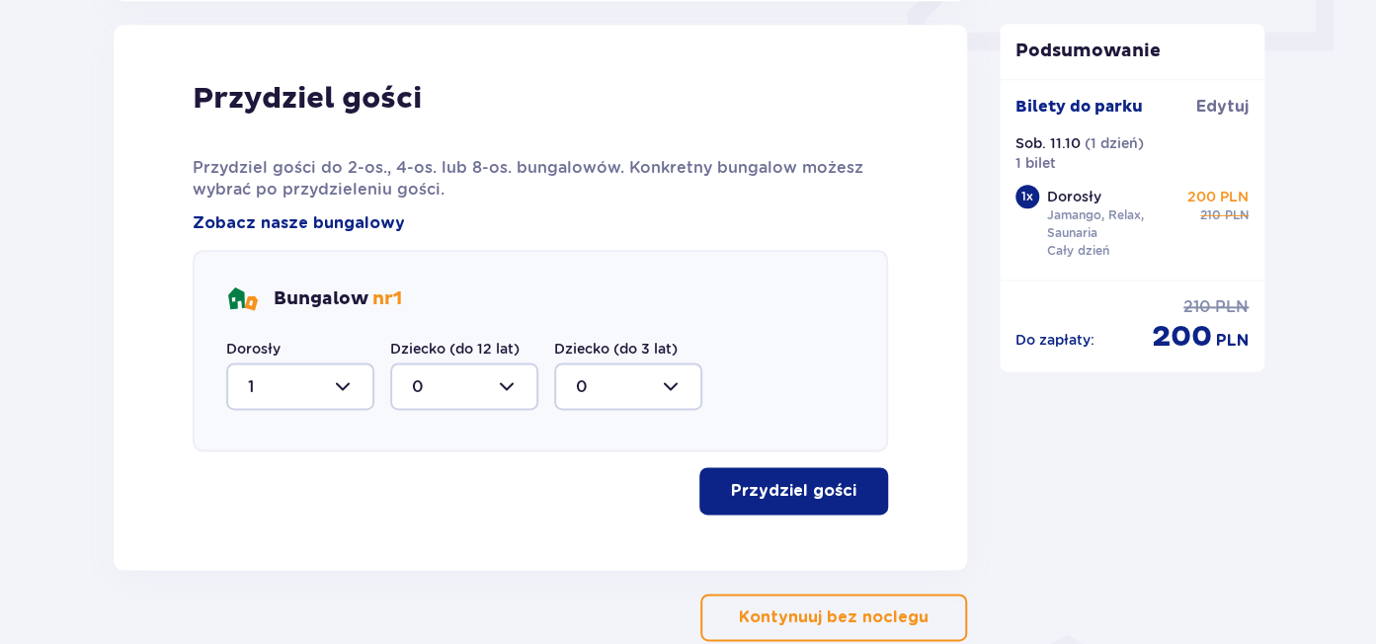
click at [813, 494] on p "Przydziel gości" at bounding box center [793, 491] width 125 height 22
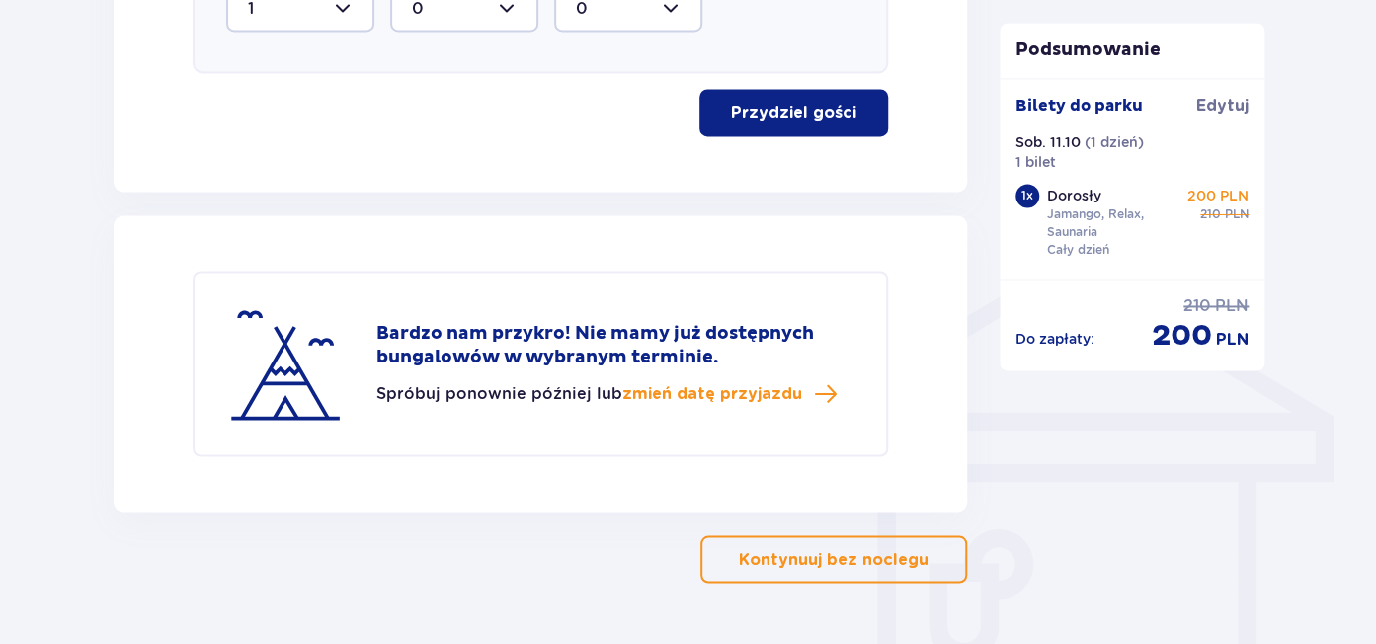
scroll to position [1402, 0]
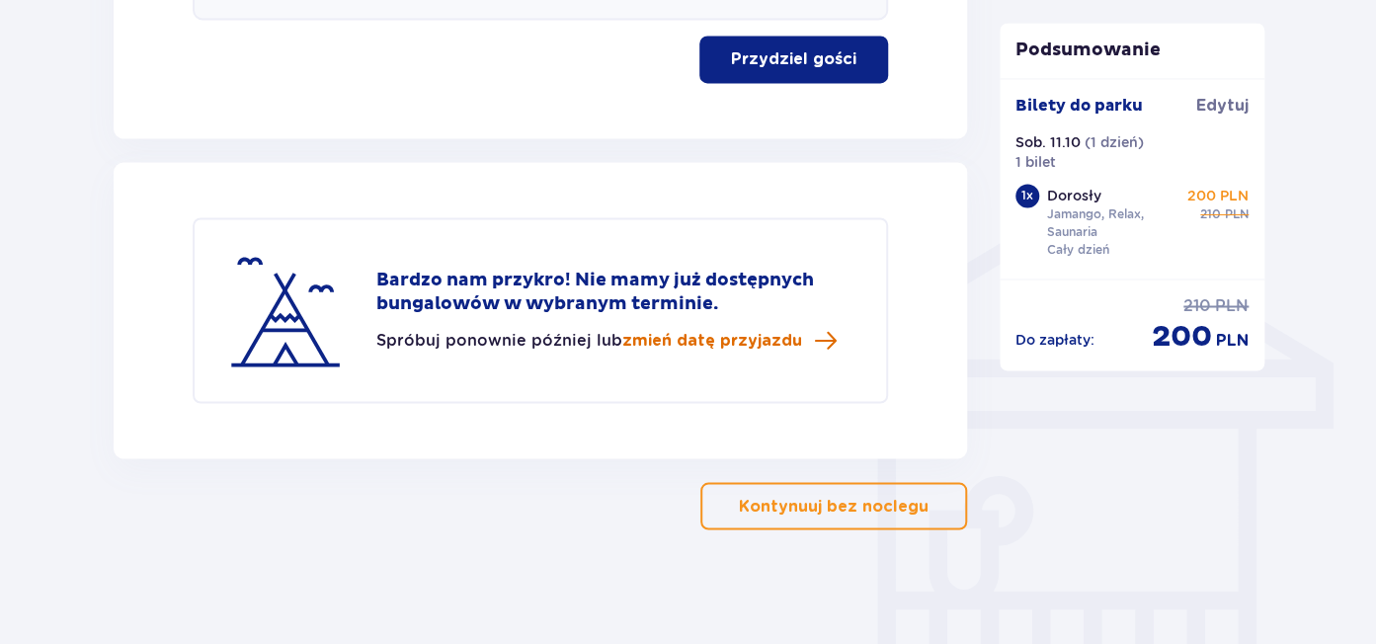
click at [746, 341] on span "zmień datę przyjazdu" at bounding box center [712, 340] width 180 height 22
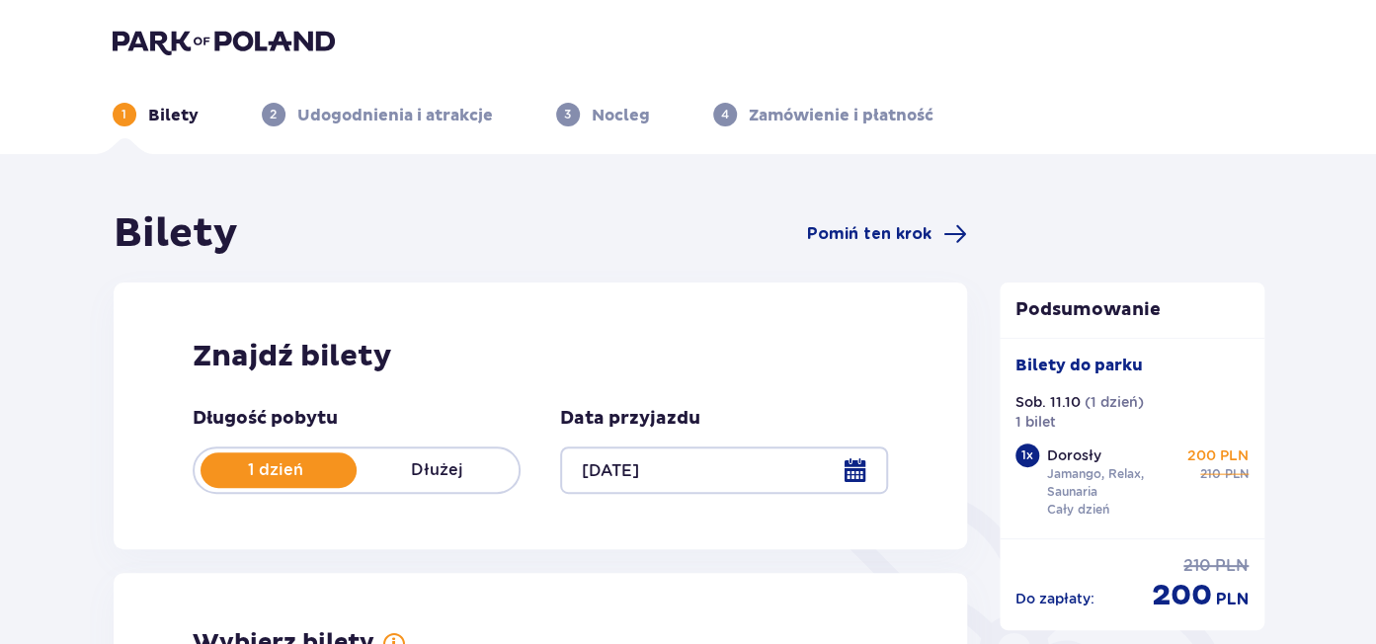
click at [864, 474] on div at bounding box center [724, 470] width 328 height 47
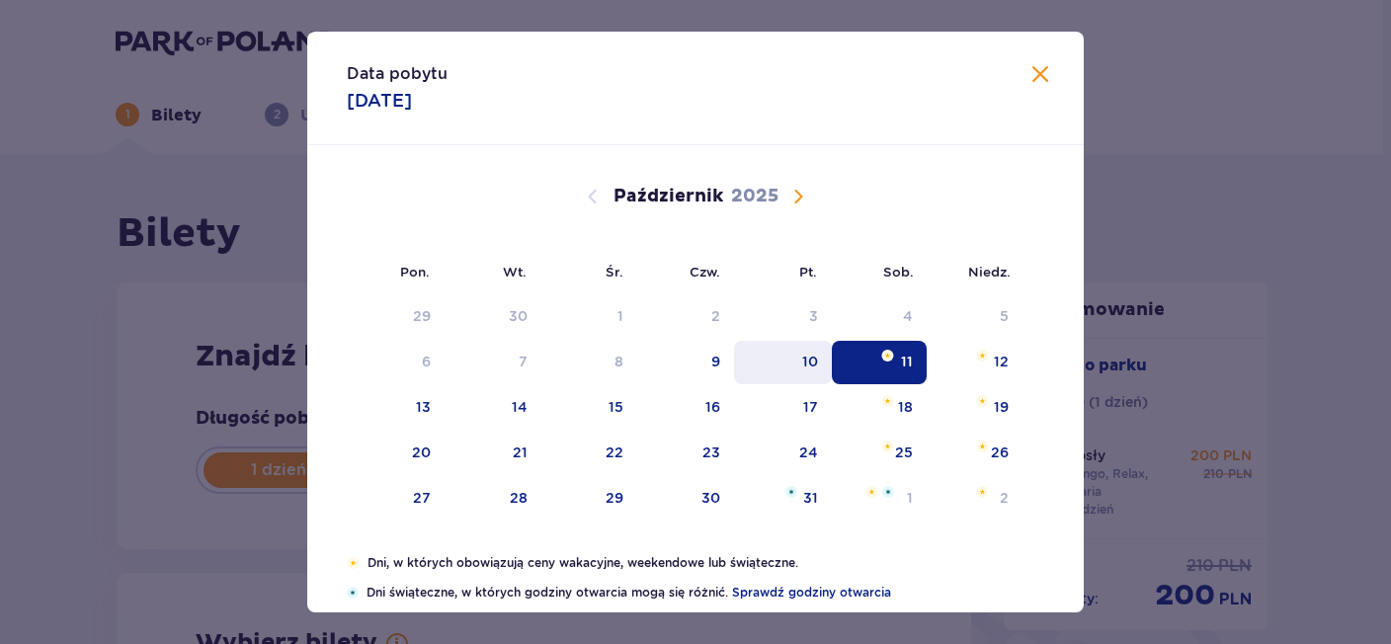
click at [802, 362] on div "10" at bounding box center [810, 362] width 16 height 20
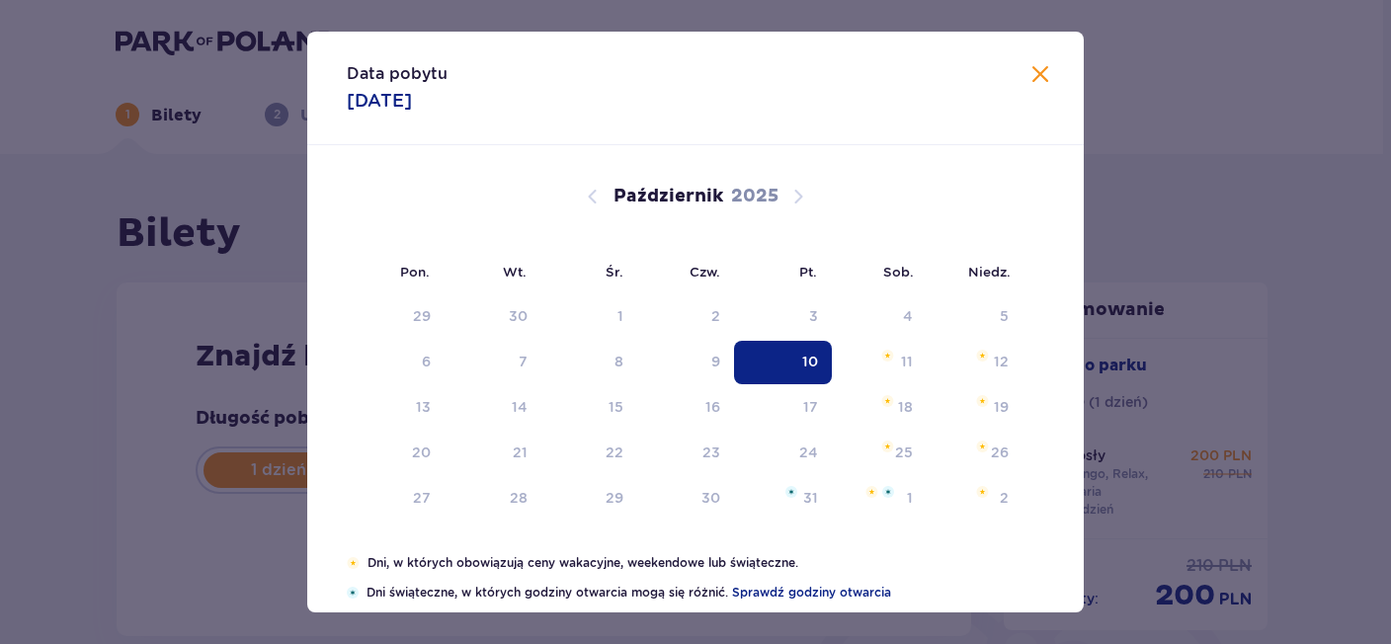
type input "[DATE]"
click at [797, 364] on h2 "Znajdź bilety" at bounding box center [544, 357] width 697 height 38
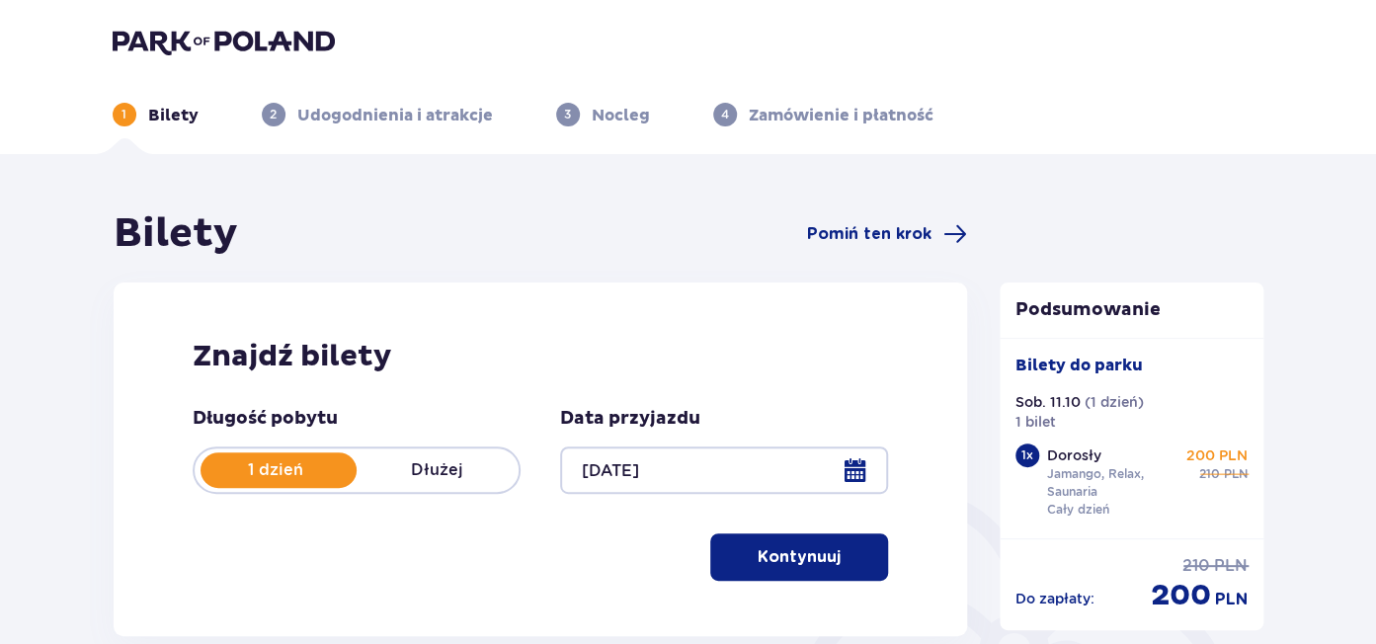
click at [880, 355] on h2 "Znajdź bilety" at bounding box center [541, 357] width 697 height 38
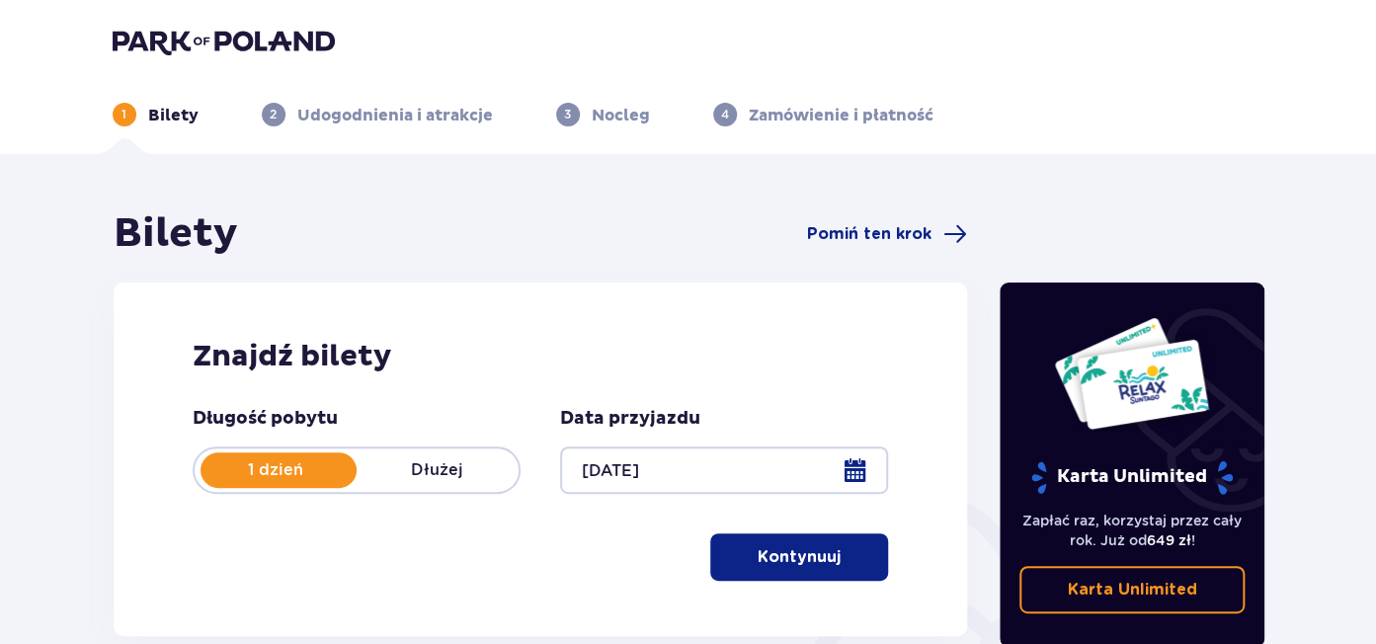
click at [785, 558] on p "Kontynuuj" at bounding box center [799, 557] width 83 height 22
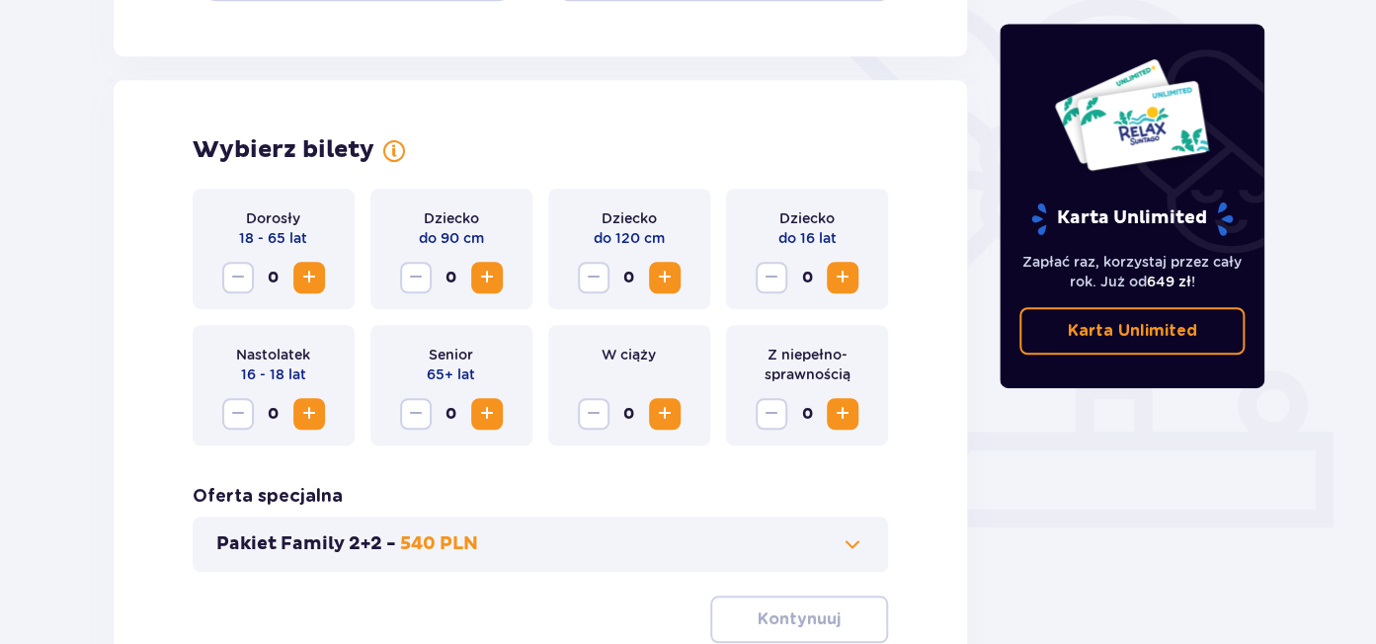
scroll to position [548, 0]
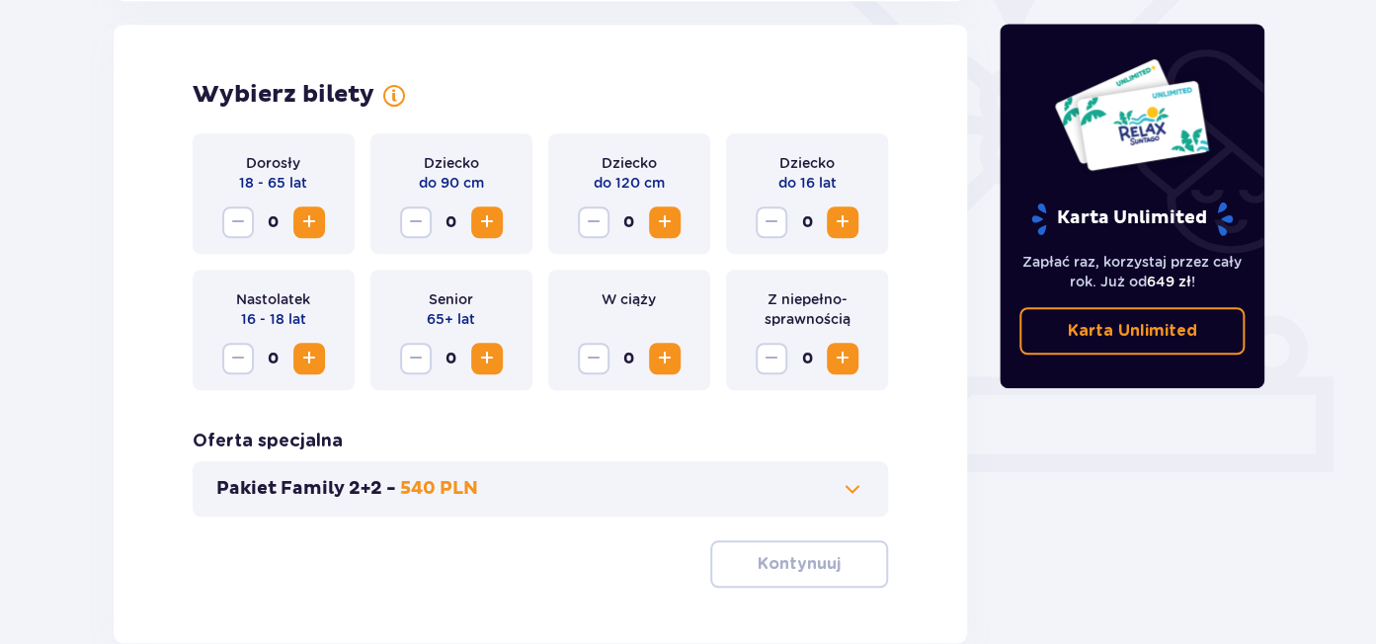
click at [312, 222] on span "Zwiększ" at bounding box center [309, 222] width 24 height 24
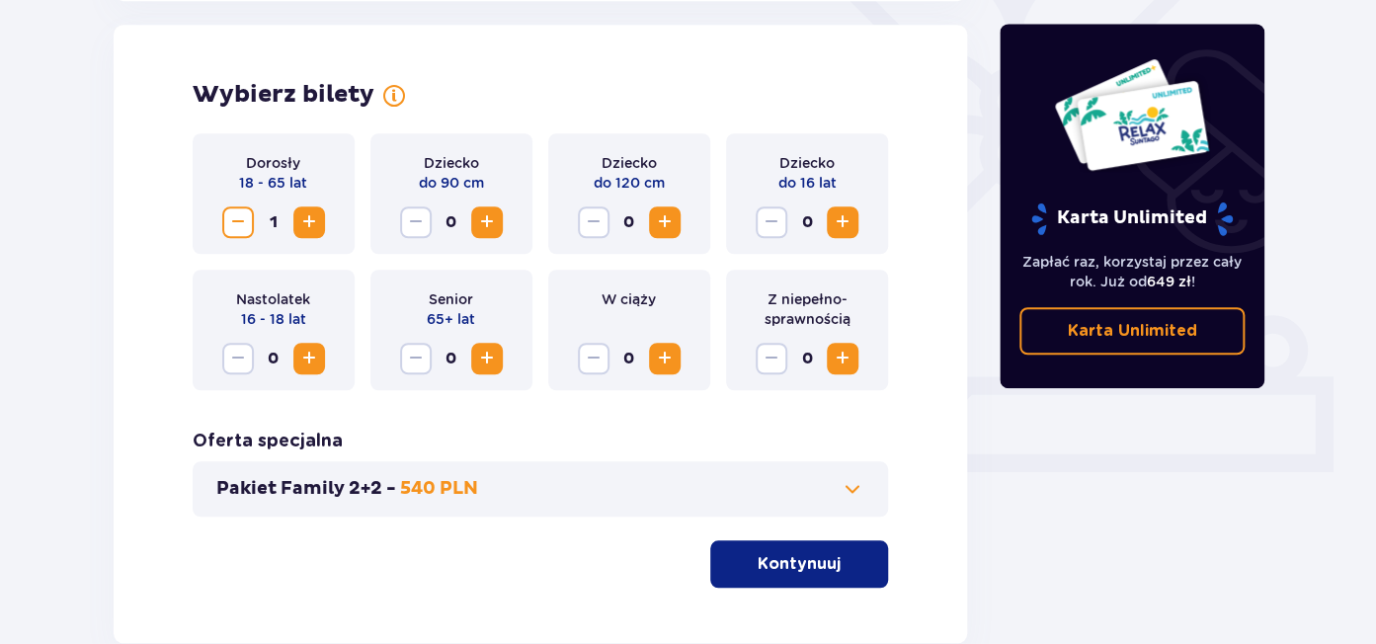
click at [781, 569] on p "Kontynuuj" at bounding box center [799, 564] width 83 height 22
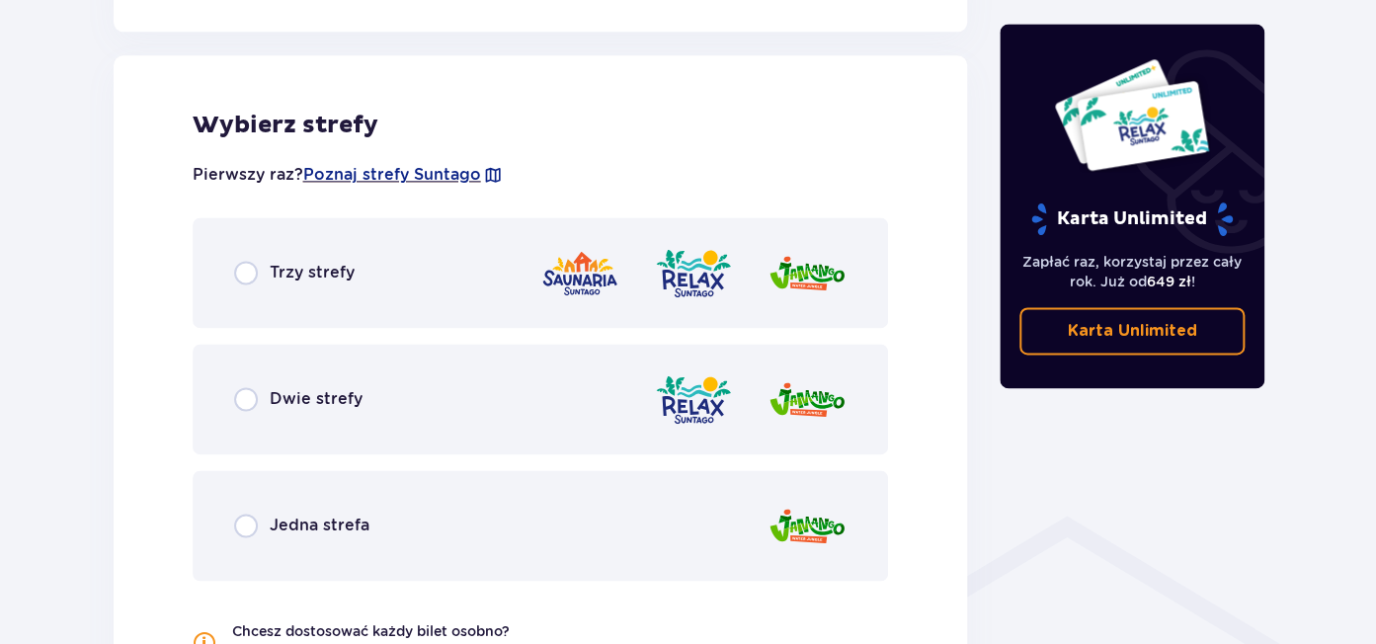
scroll to position [1097, 0]
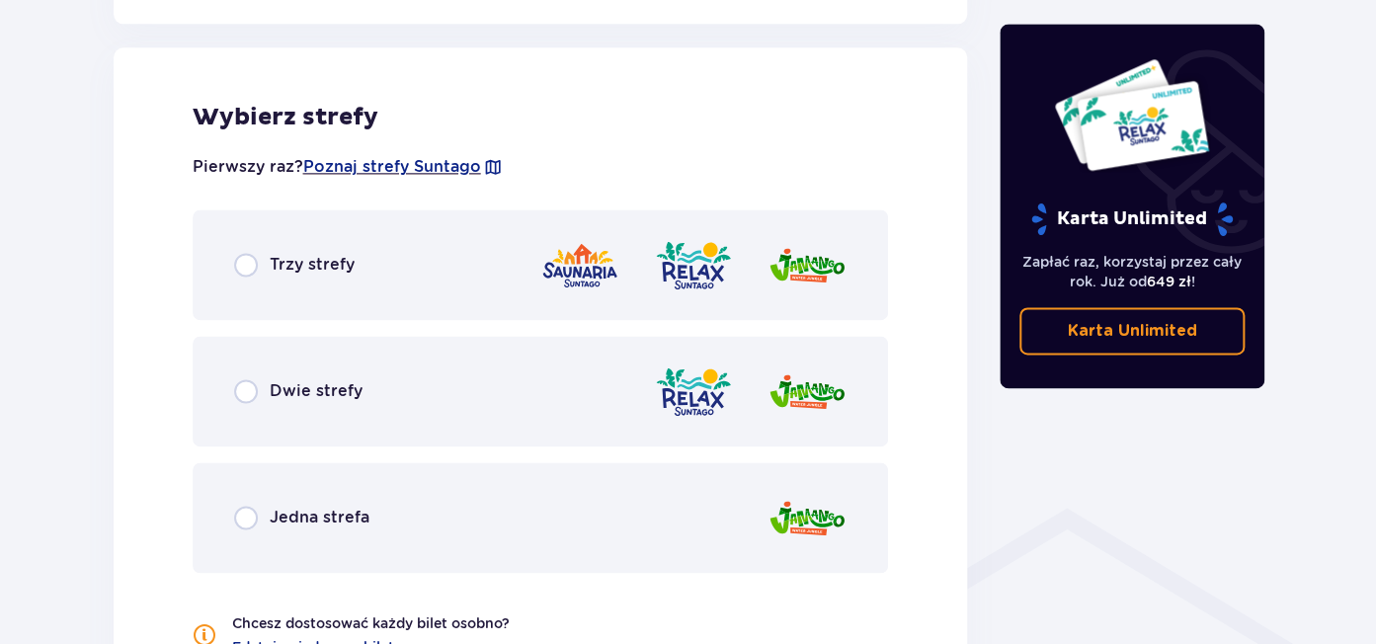
click at [247, 268] on input "radio" at bounding box center [246, 265] width 24 height 24
radio input "true"
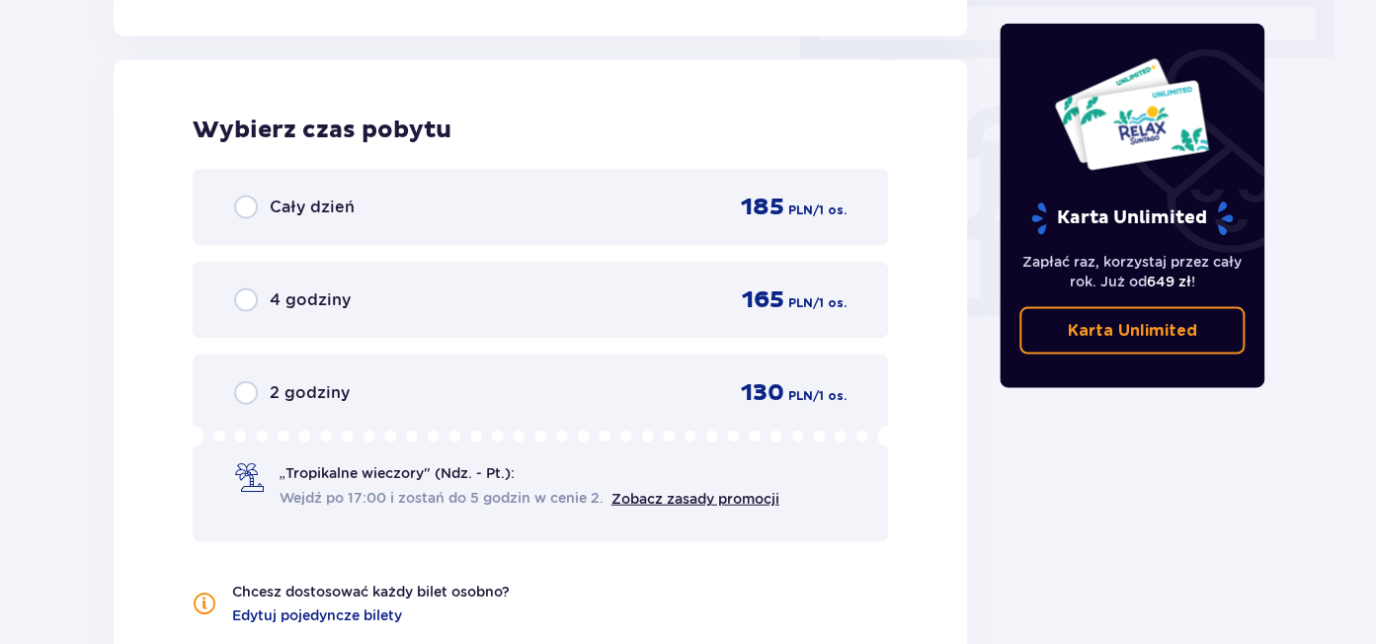
scroll to position [1784, 0]
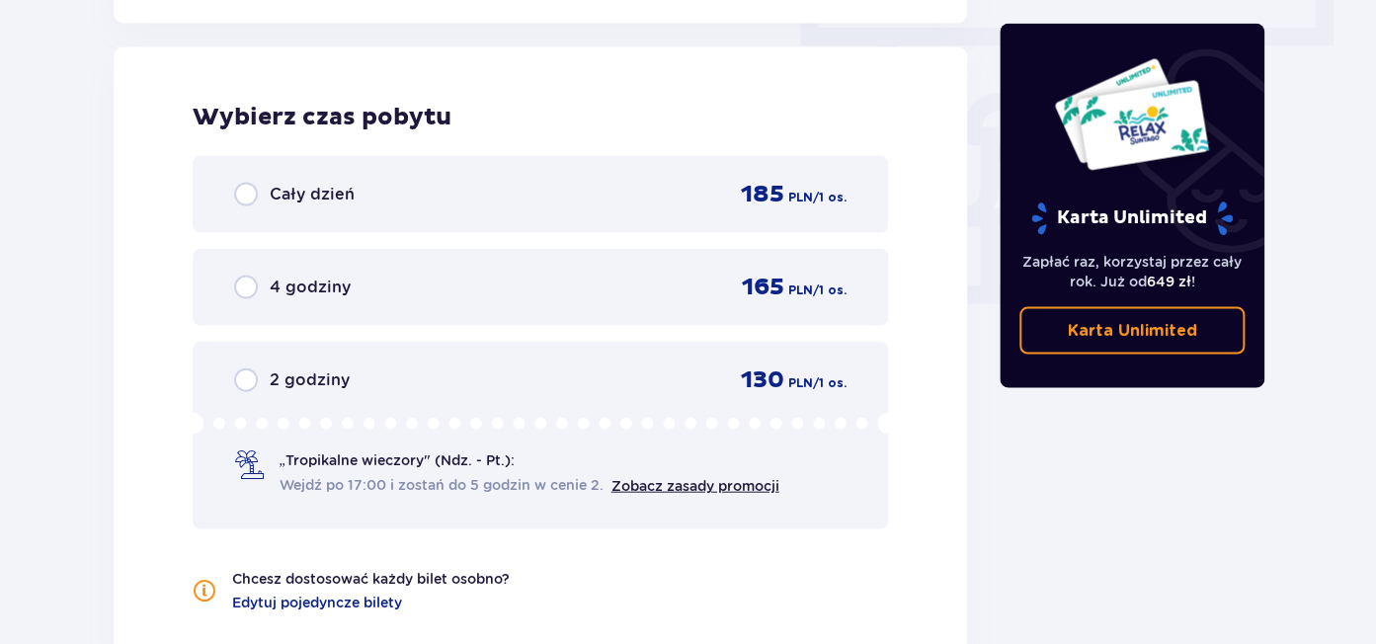
click at [247, 195] on input "radio" at bounding box center [246, 195] width 24 height 24
radio input "true"
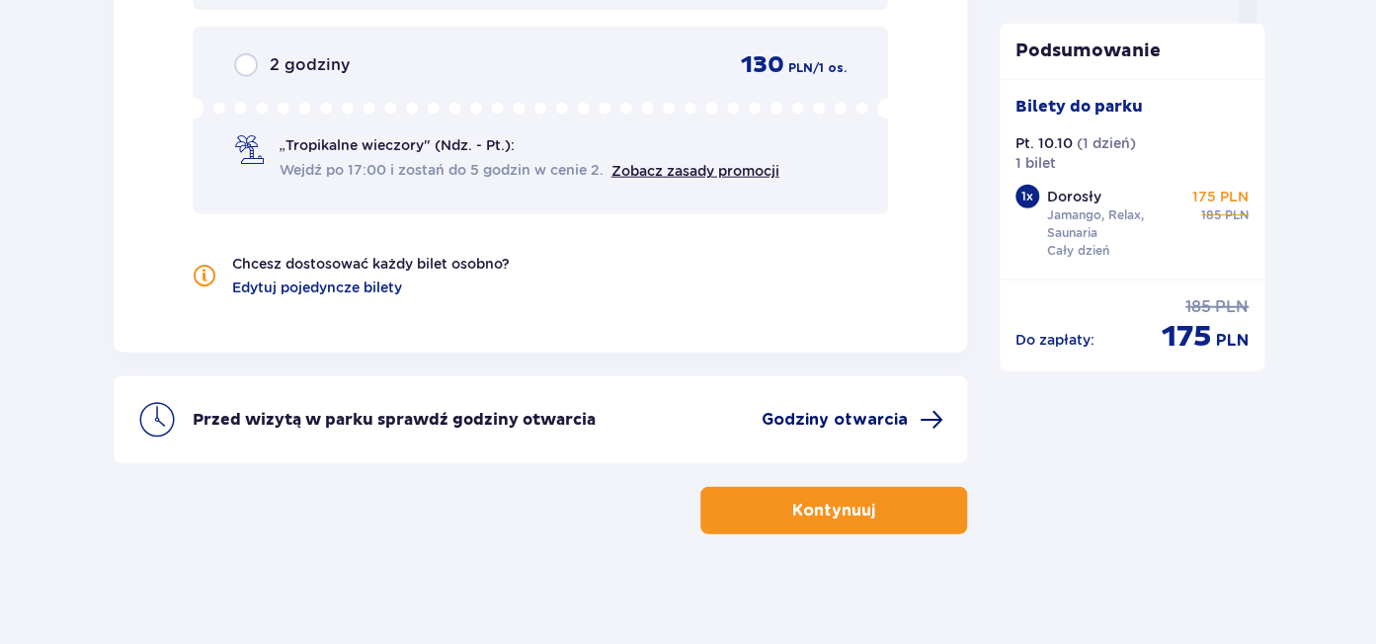
scroll to position [2106, 0]
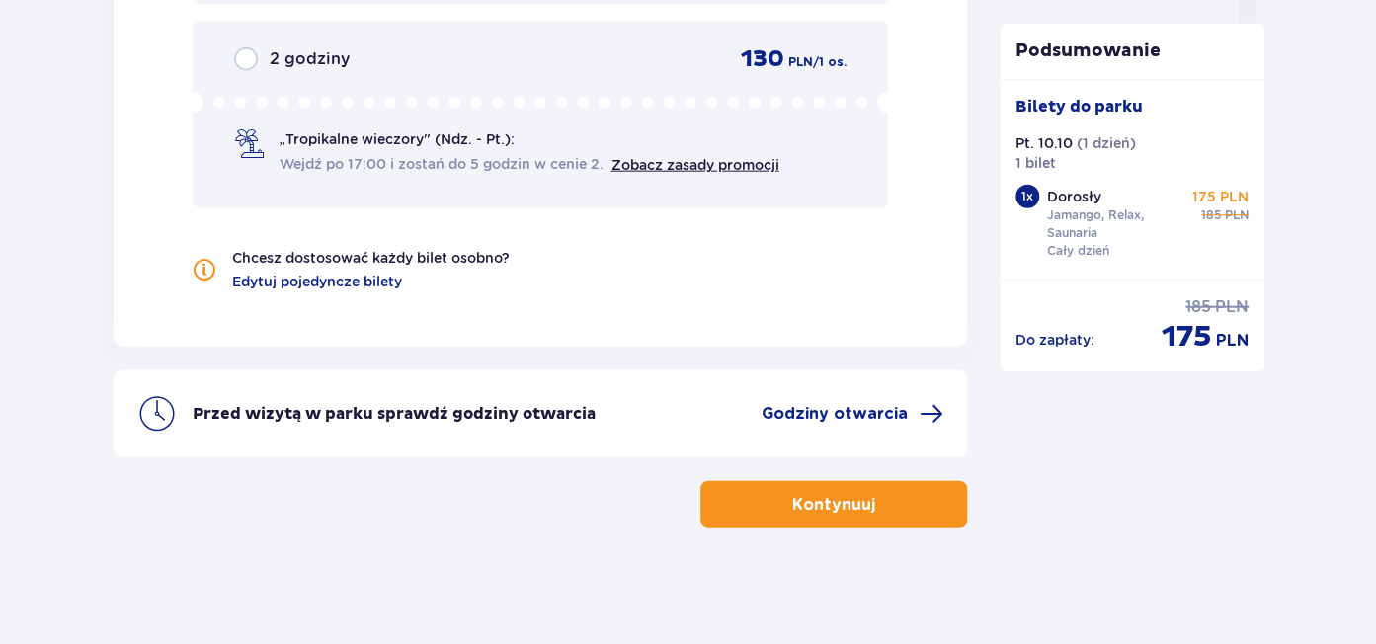
click at [848, 513] on button "Kontynuuj" at bounding box center [834, 504] width 267 height 47
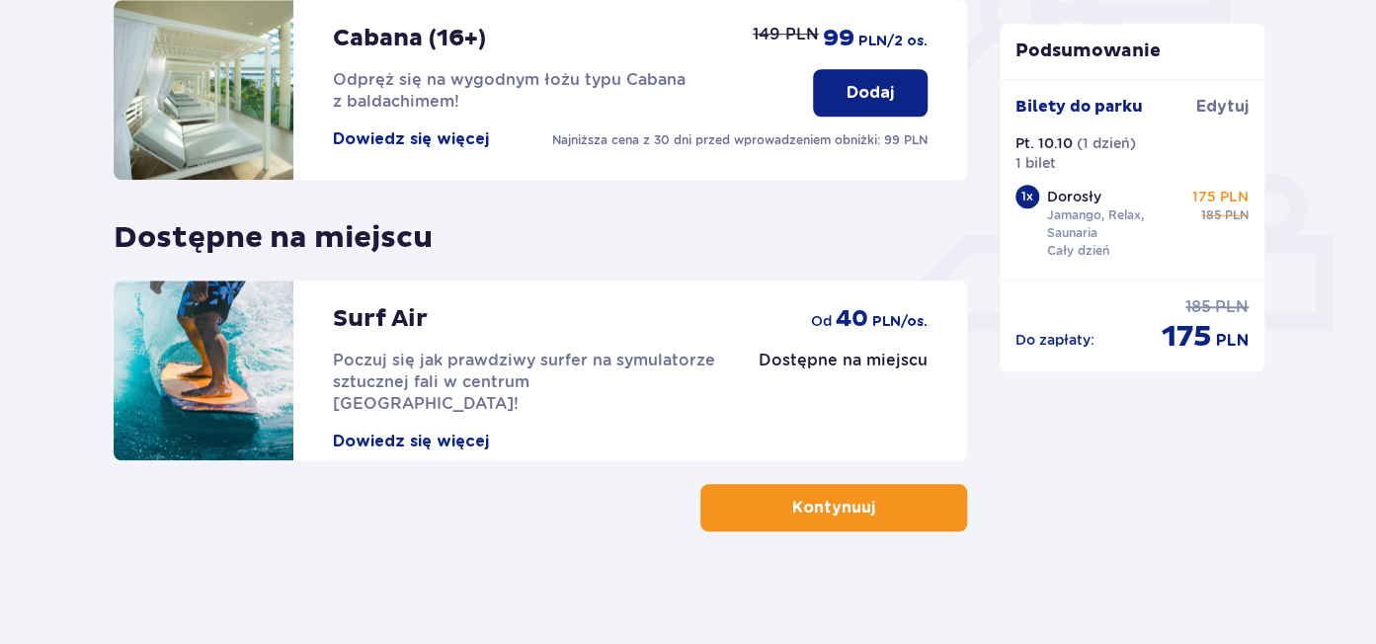
scroll to position [696, 0]
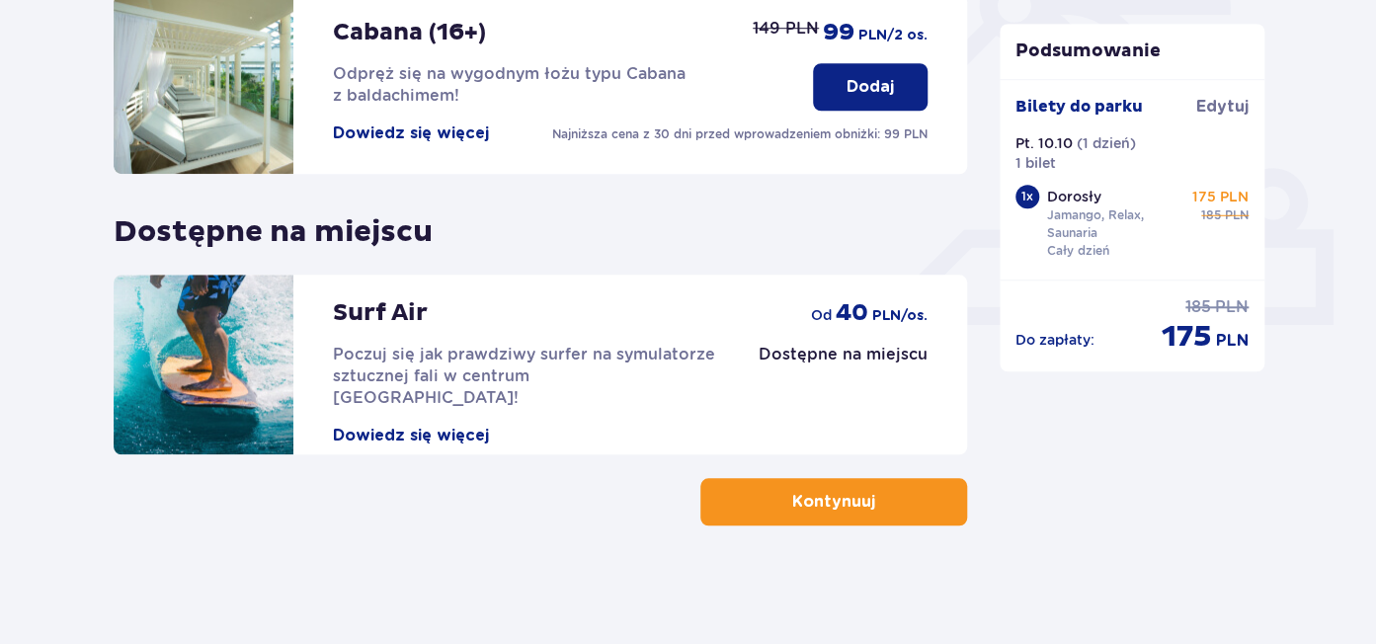
click at [838, 506] on p "Kontynuuj" at bounding box center [833, 502] width 83 height 22
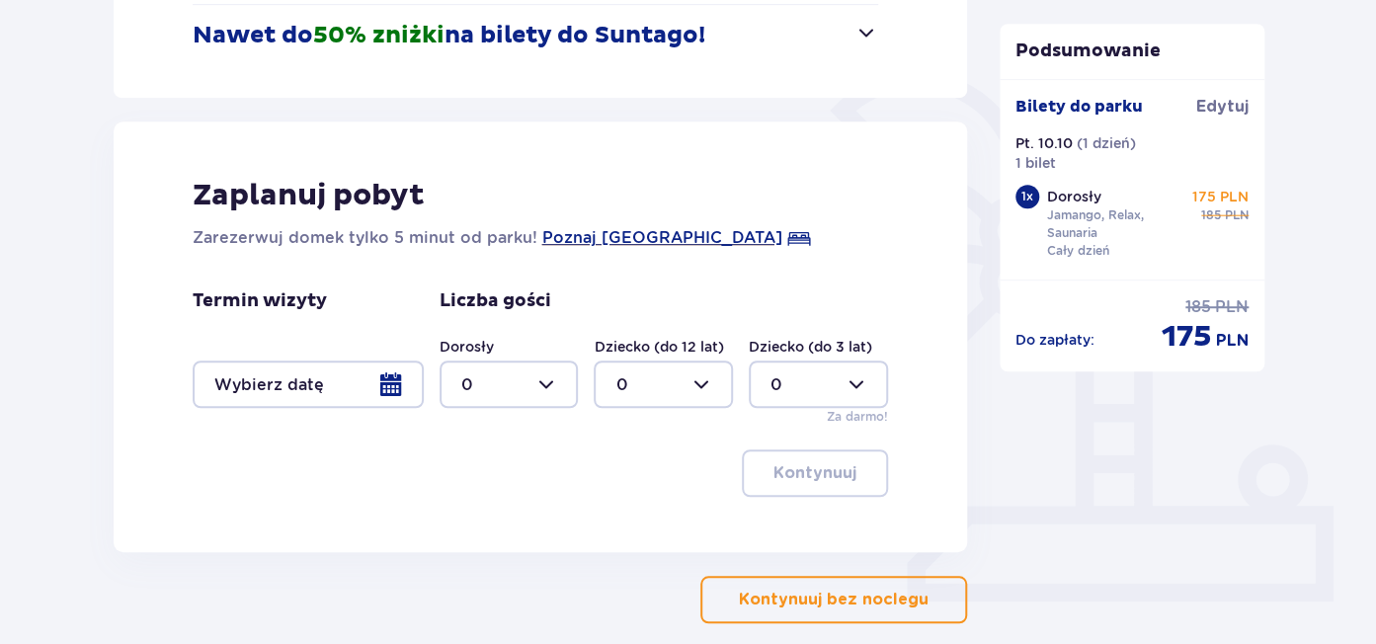
scroll to position [516, 0]
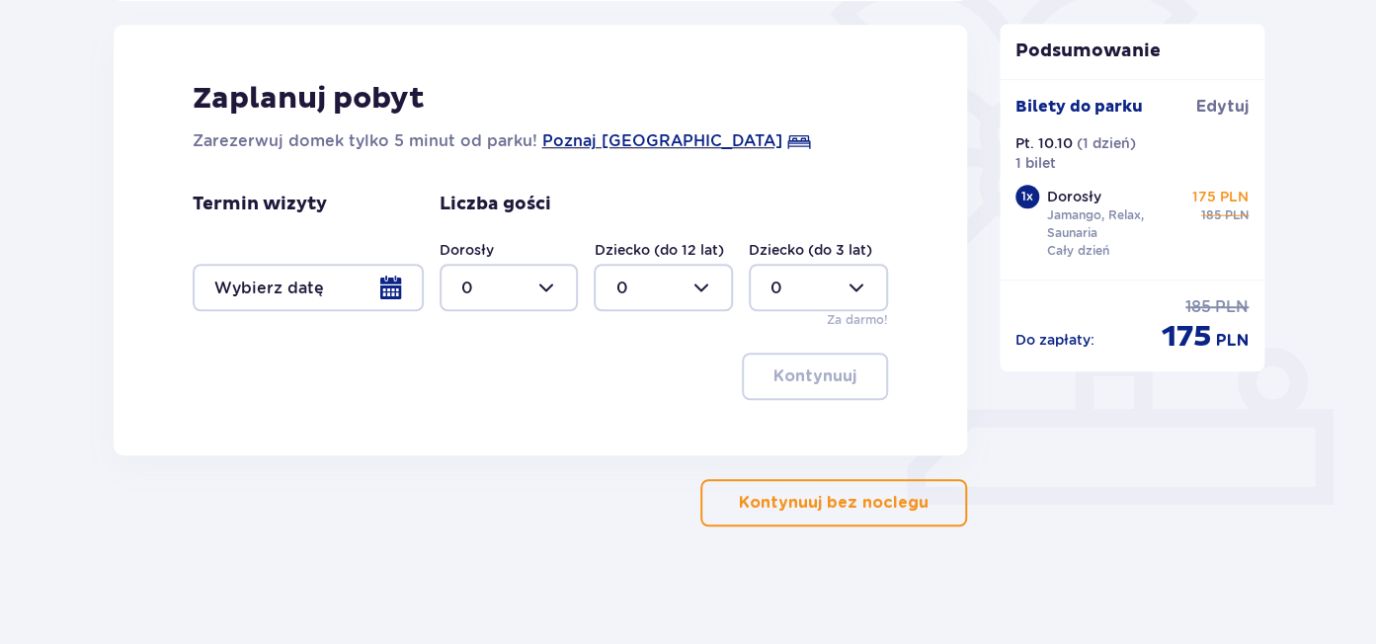
click at [393, 287] on div at bounding box center [308, 287] width 231 height 47
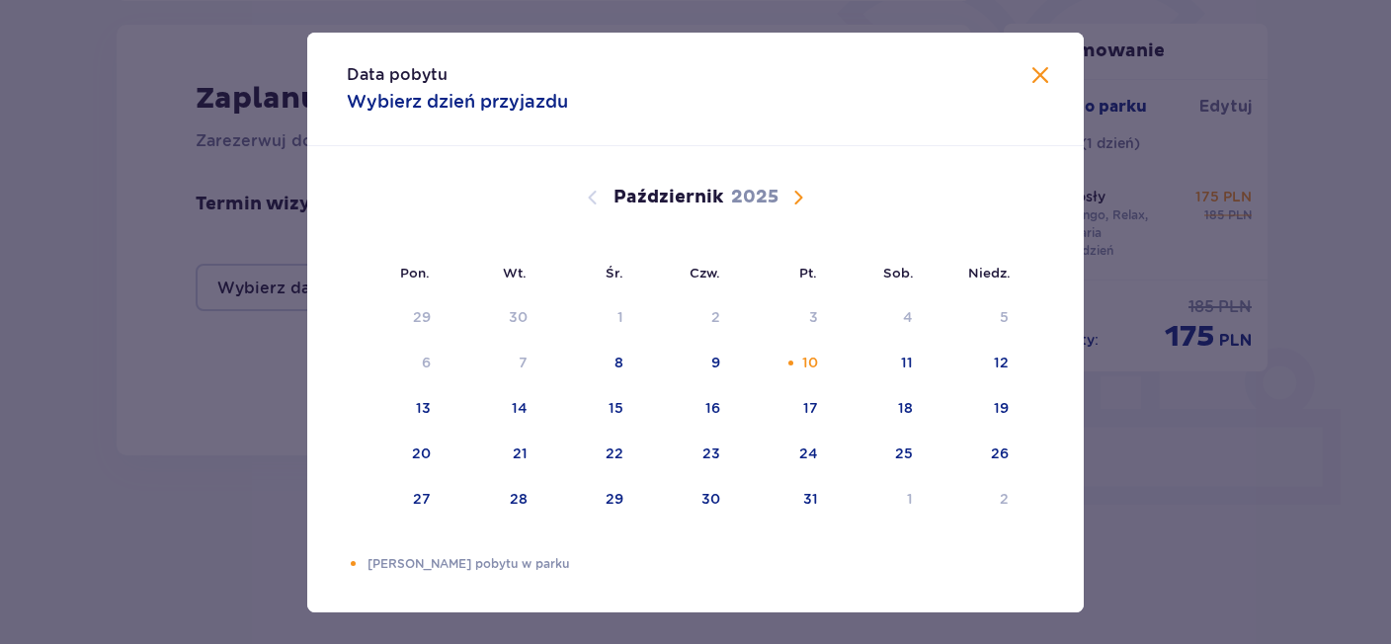
drag, startPoint x: 901, startPoint y: 364, endPoint x: 718, endPoint y: 553, distance: 263.4
click at [892, 374] on div "11" at bounding box center [880, 363] width 96 height 43
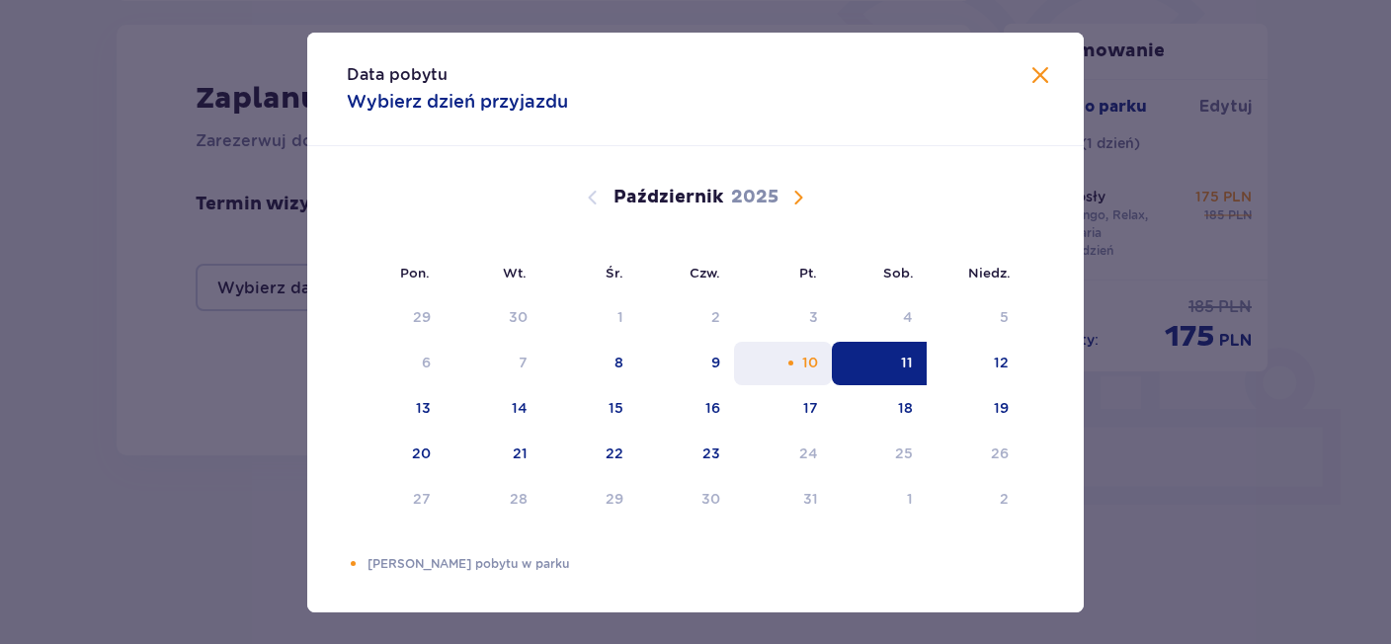
click at [806, 359] on div "10" at bounding box center [810, 363] width 16 height 20
click at [893, 355] on div "11" at bounding box center [880, 363] width 96 height 43
type input "[DATE] - [DATE]"
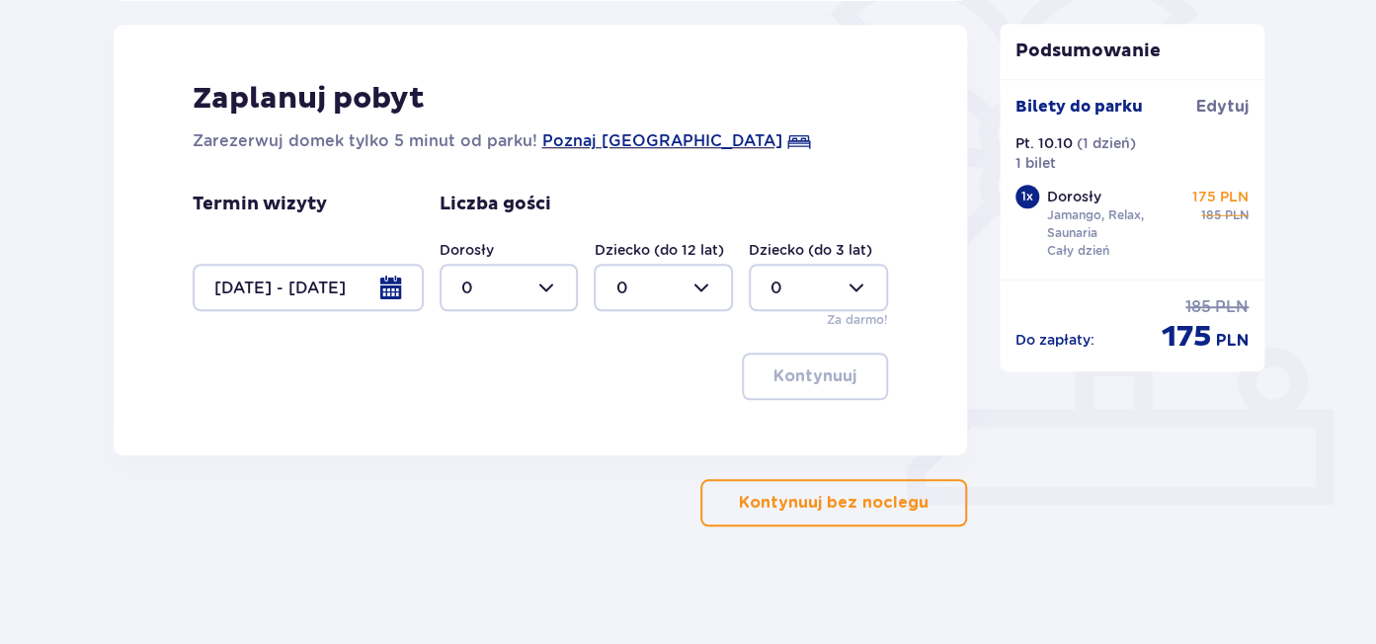
drag, startPoint x: 550, startPoint y: 286, endPoint x: 550, endPoint y: 304, distance: 18.8
click at [550, 290] on div at bounding box center [509, 287] width 139 height 47
click at [460, 385] on span "1" at bounding box center [508, 388] width 135 height 41
type input "1"
drag, startPoint x: 833, startPoint y: 378, endPoint x: 582, endPoint y: 410, distance: 252.9
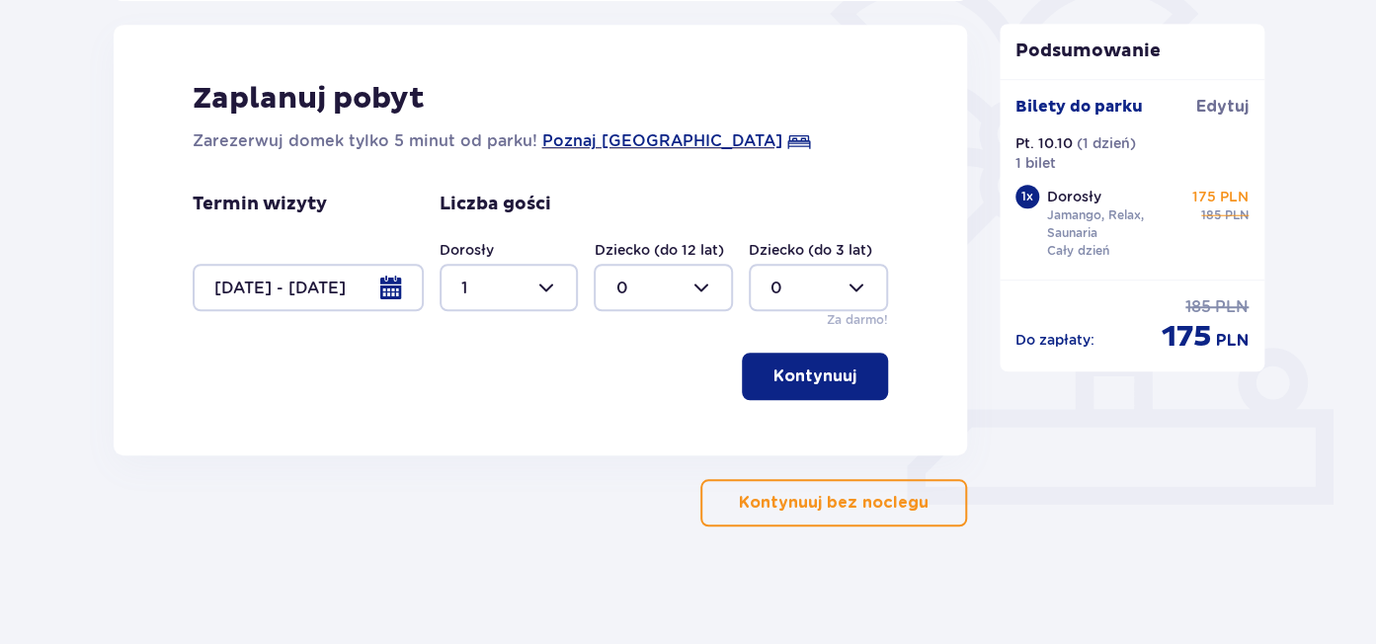
click at [830, 385] on p "Kontynuuj" at bounding box center [815, 377] width 83 height 22
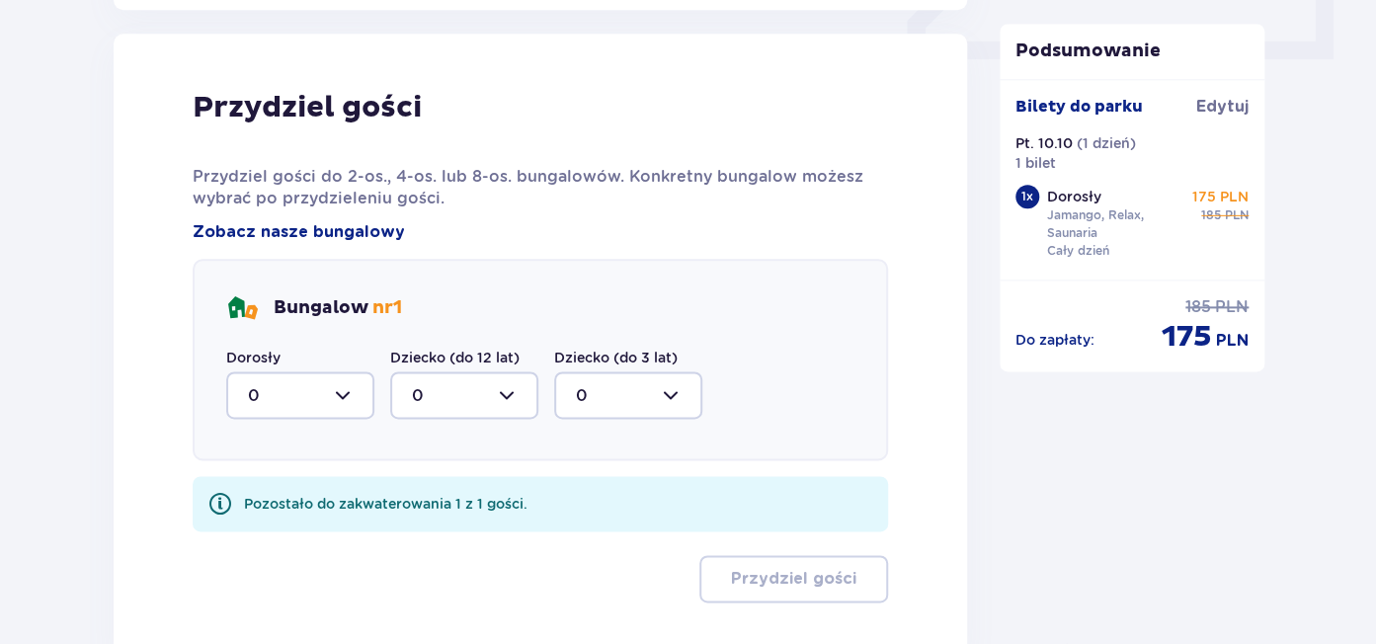
scroll to position [970, 0]
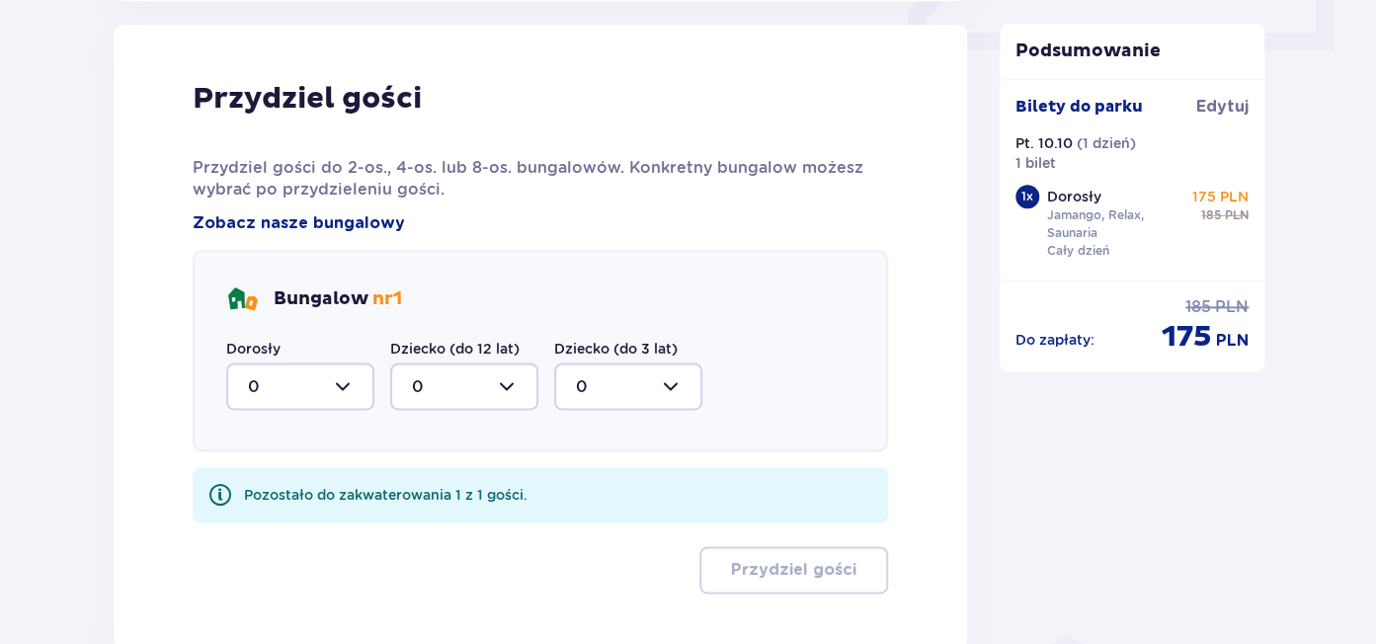
drag, startPoint x: 341, startPoint y: 381, endPoint x: 343, endPoint y: 407, distance: 25.8
click at [342, 381] on div at bounding box center [300, 386] width 148 height 47
drag, startPoint x: 260, startPoint y: 490, endPoint x: 550, endPoint y: 474, distance: 290.9
click at [318, 488] on div "1" at bounding box center [300, 488] width 105 height 22
type input "1"
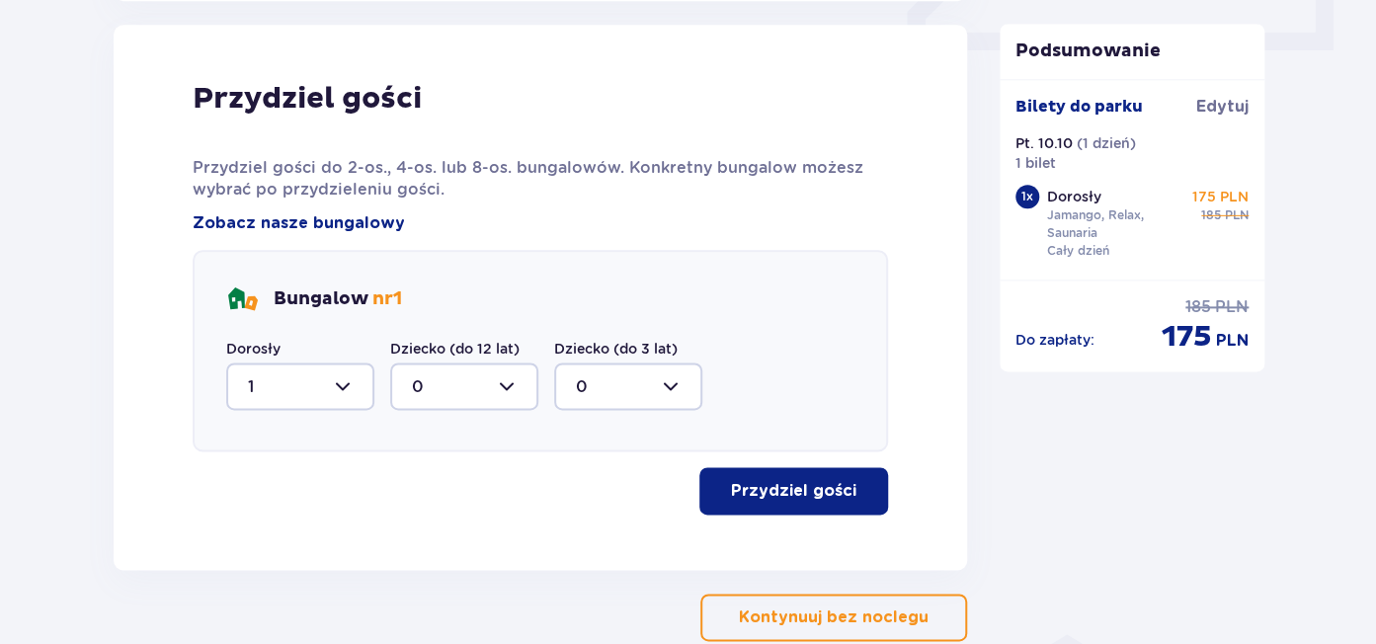
click at [800, 496] on p "Przydziel gości" at bounding box center [793, 491] width 125 height 22
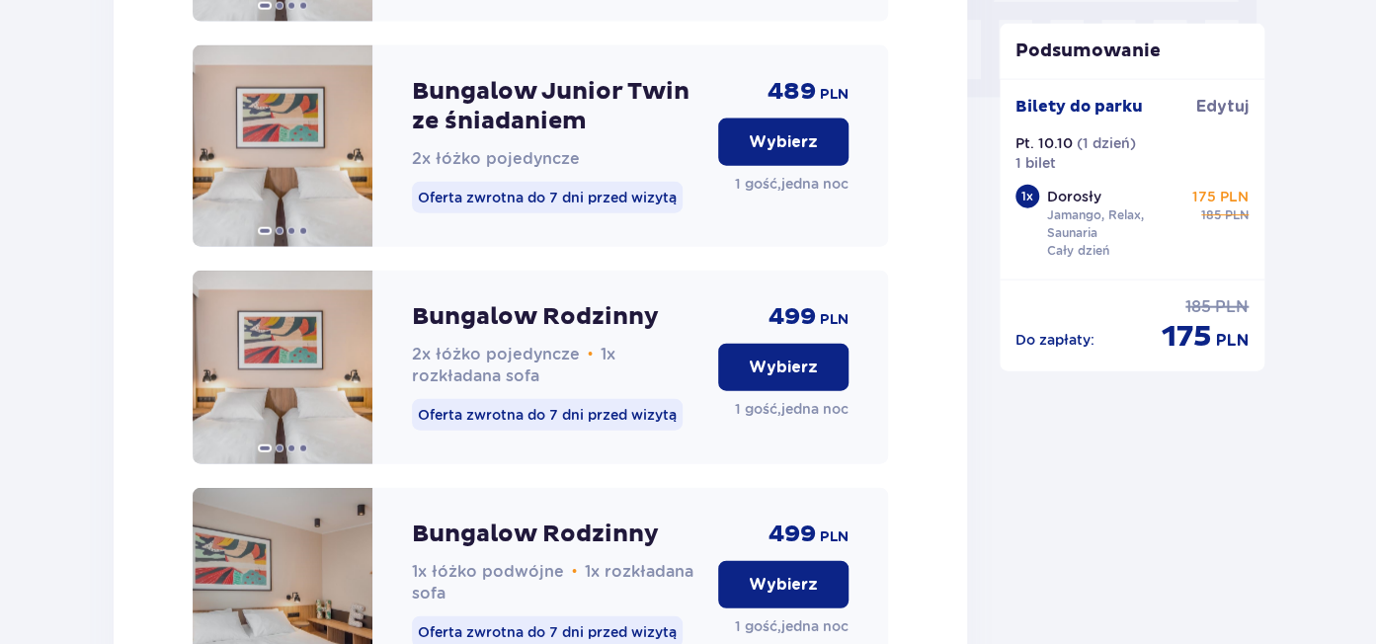
scroll to position [1538, 0]
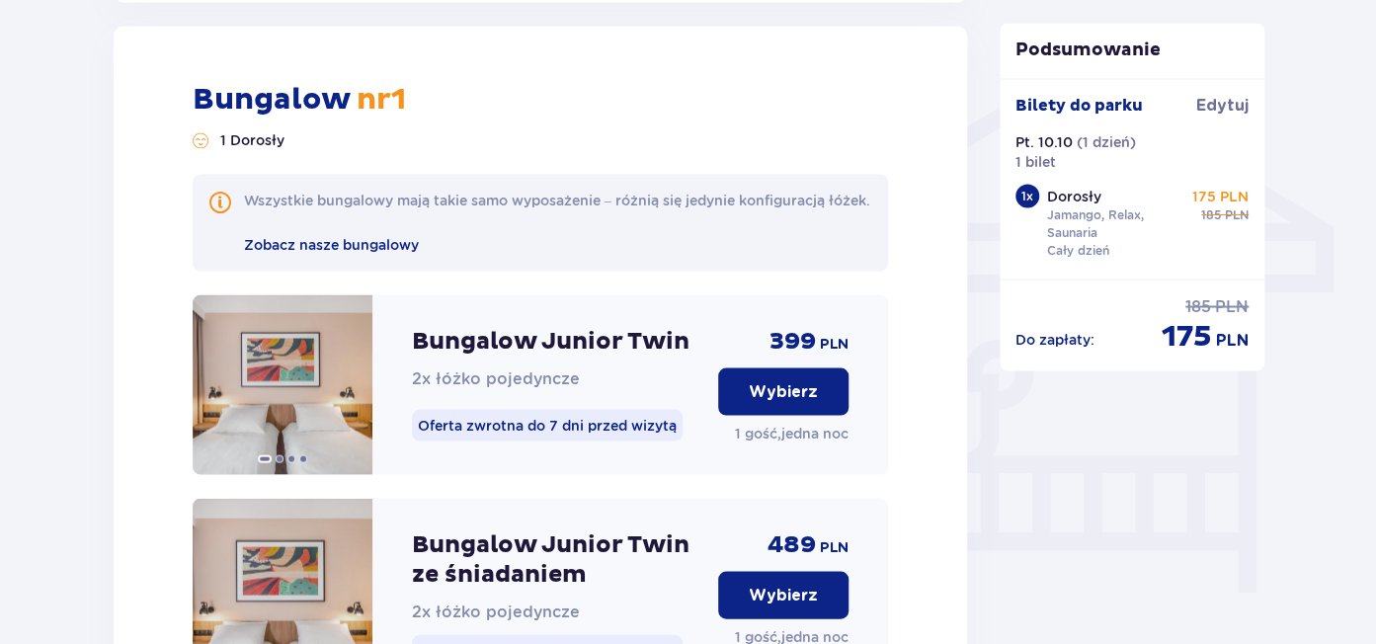
click at [809, 402] on p "Wybierz" at bounding box center [783, 391] width 69 height 22
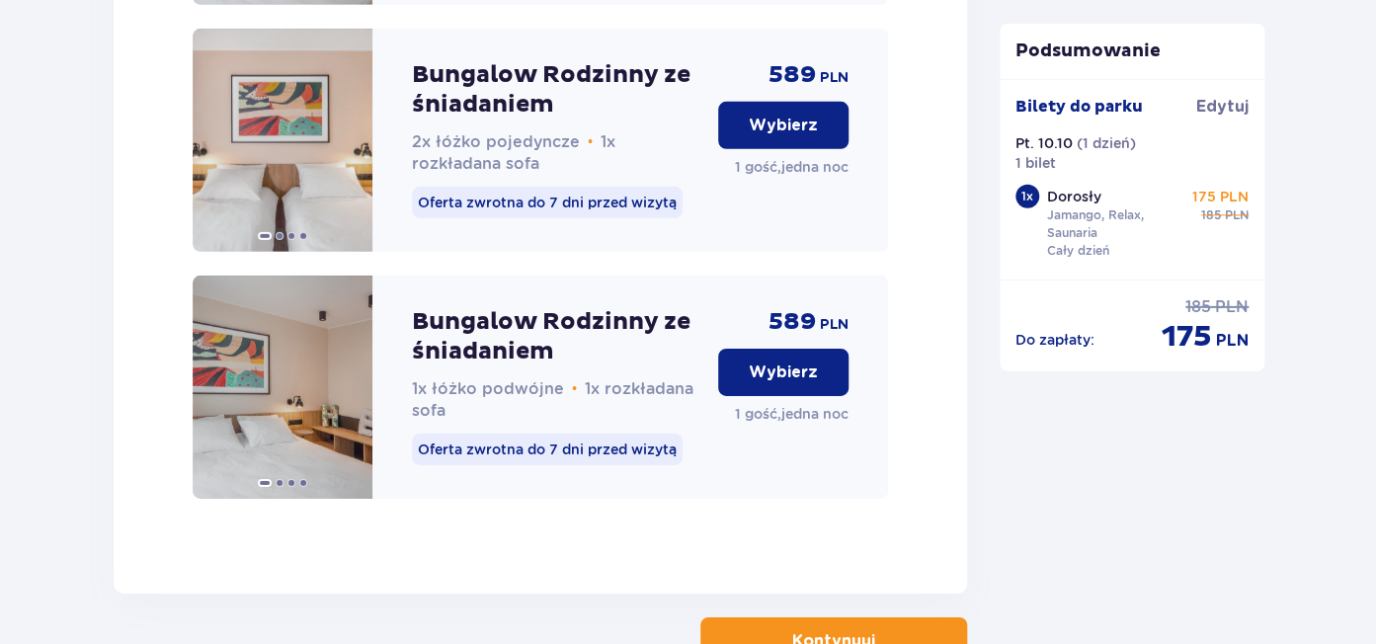
scroll to position [2829, 0]
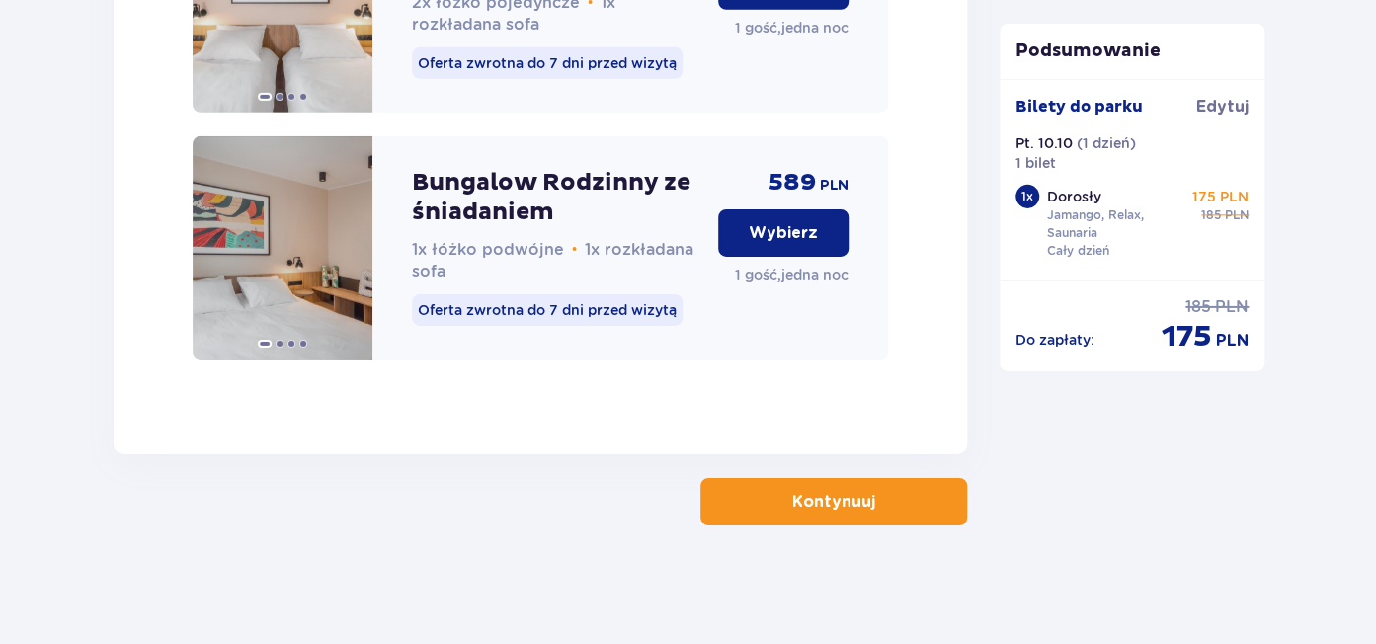
click at [835, 504] on p "Kontynuuj" at bounding box center [833, 502] width 83 height 22
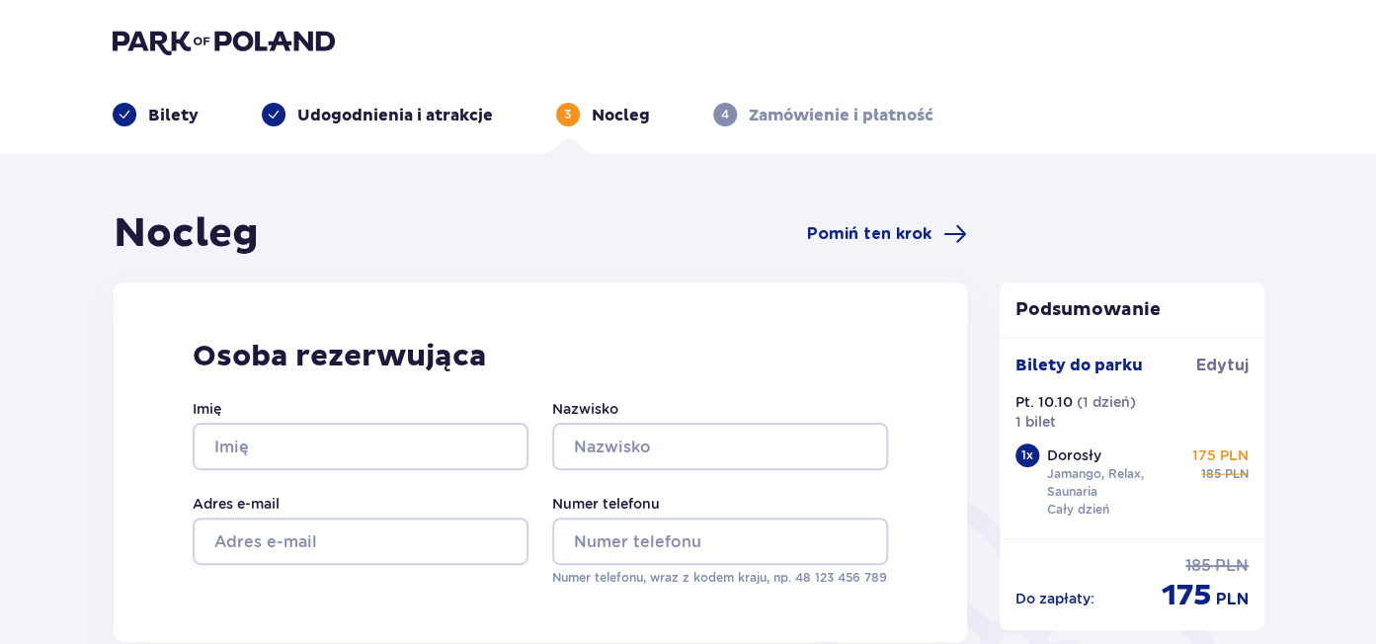
scroll to position [452, 0]
